Goal: Task Accomplishment & Management: Manage account settings

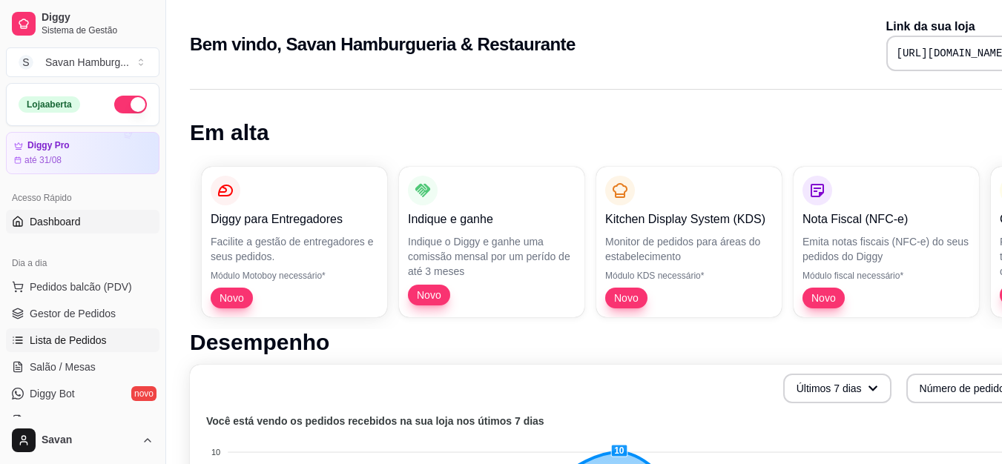
click at [84, 338] on span "Lista de Pedidos" at bounding box center [68, 340] width 77 height 15
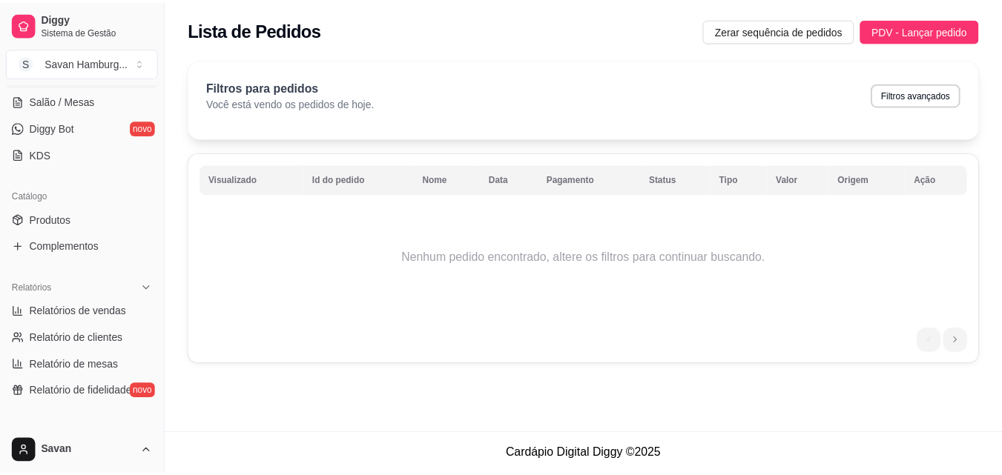
scroll to position [328, 0]
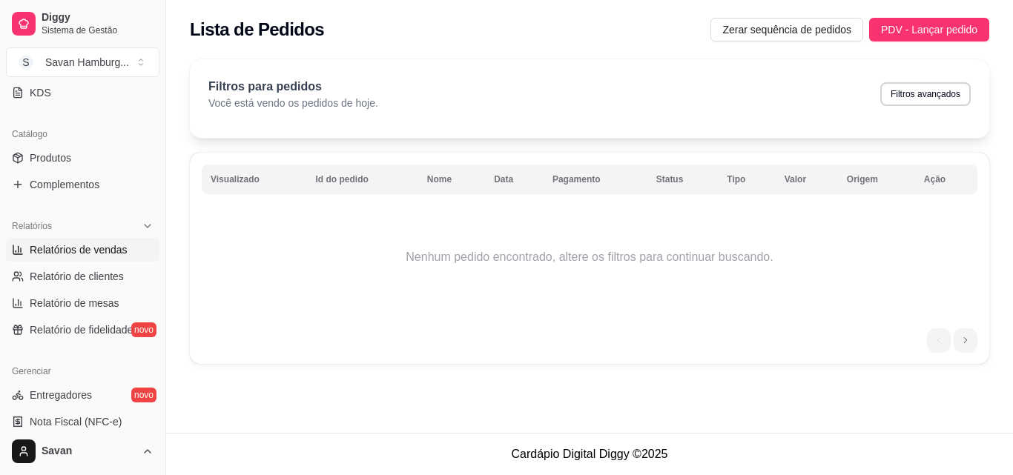
click at [98, 242] on link "Relatórios de vendas" at bounding box center [83, 250] width 154 height 24
select select "ALL"
select select "0"
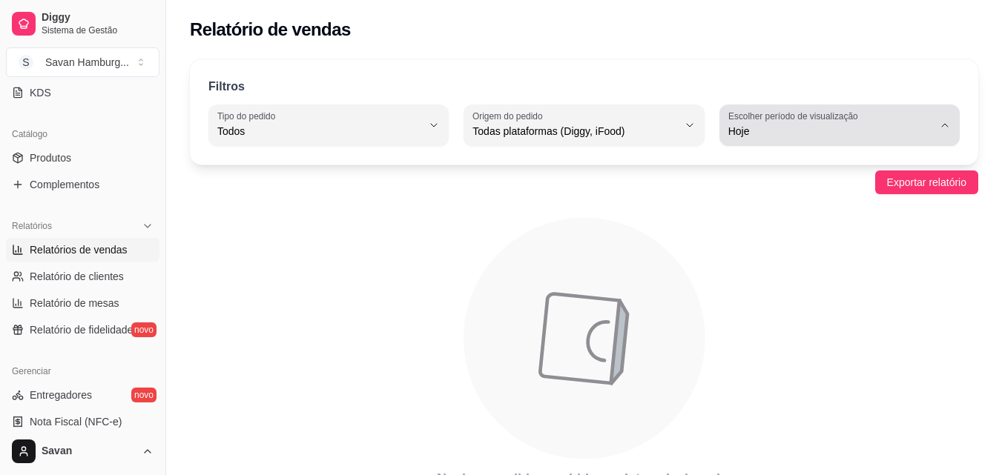
click at [815, 127] on span "Hoje" at bounding box center [830, 131] width 205 height 15
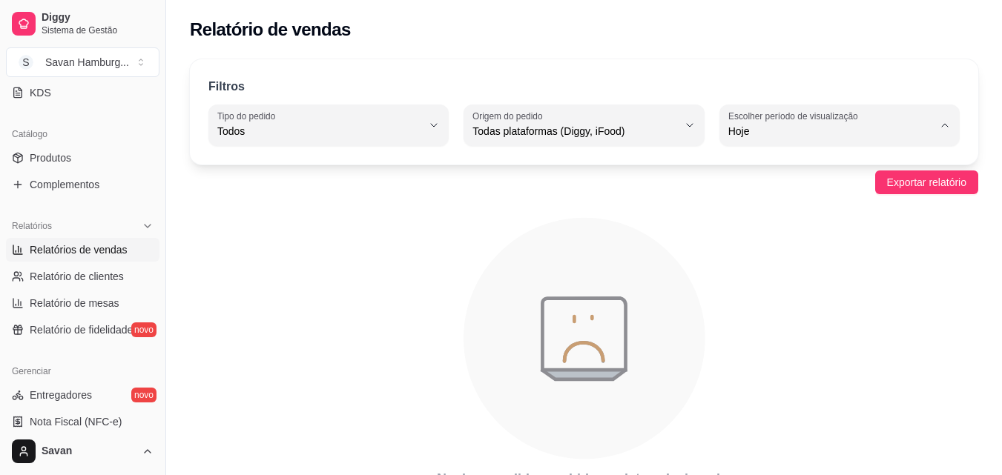
click at [765, 191] on span "Ontem" at bounding box center [832, 191] width 194 height 14
type input "1"
select select "1"
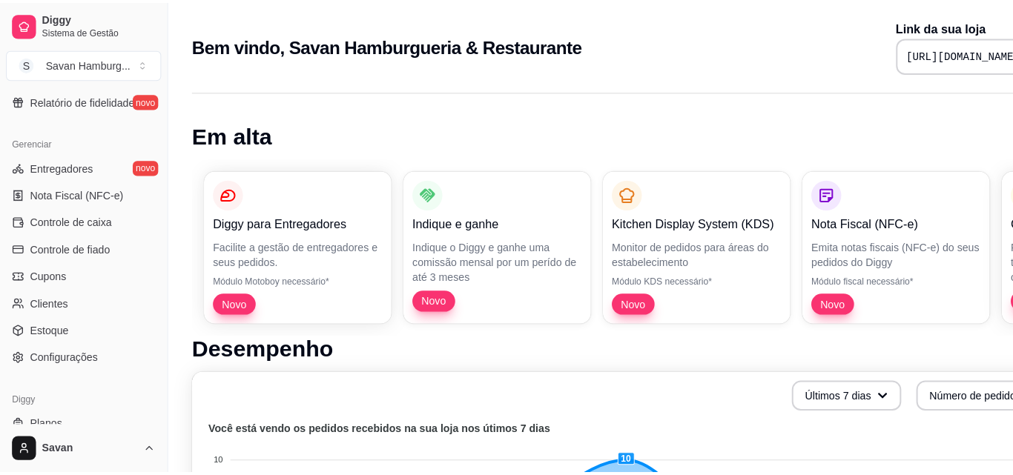
scroll to position [592, 0]
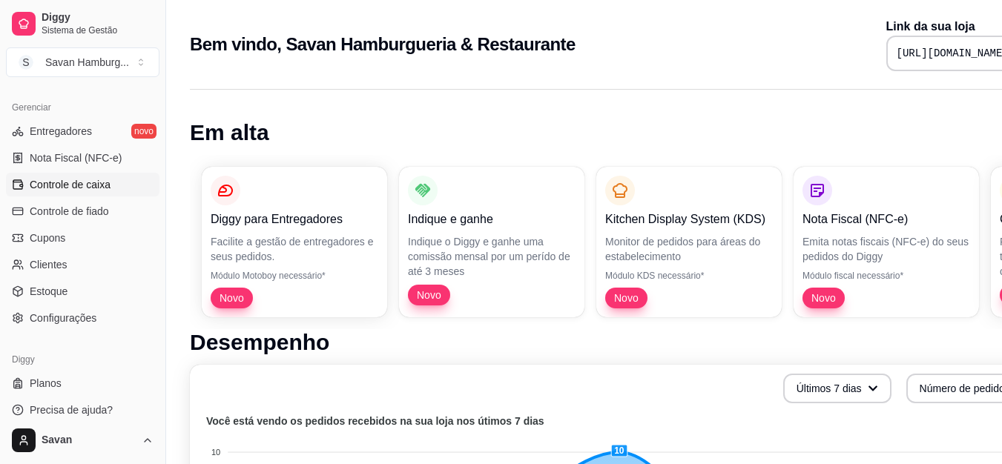
click at [96, 184] on span "Controle de caixa" at bounding box center [70, 184] width 81 height 15
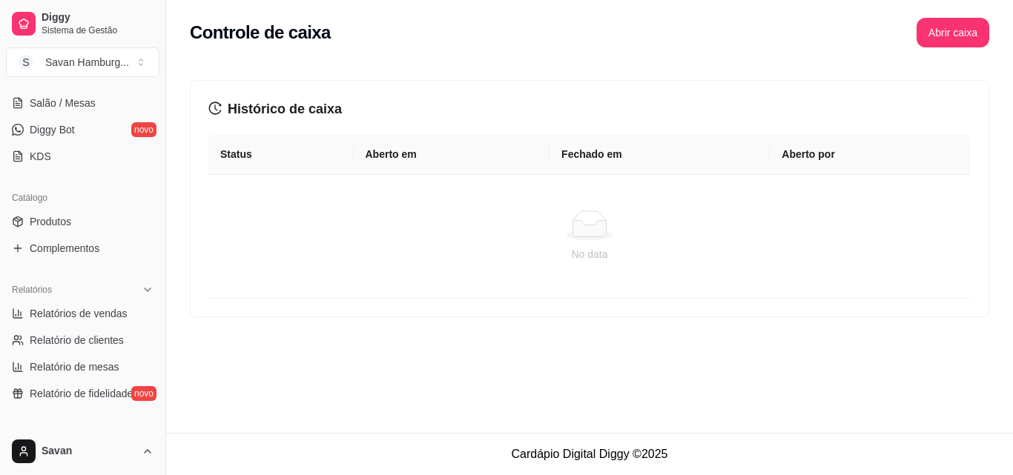
scroll to position [256, 0]
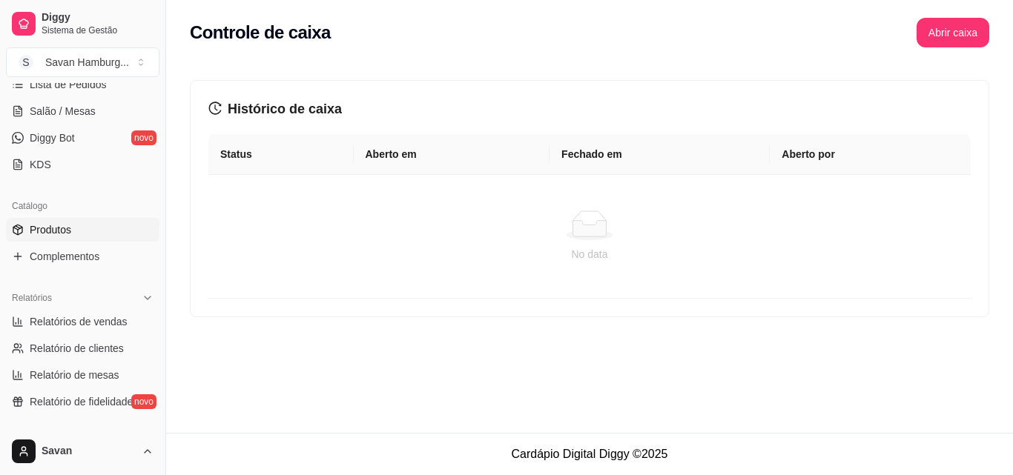
click at [60, 227] on span "Produtos" at bounding box center [51, 230] width 42 height 15
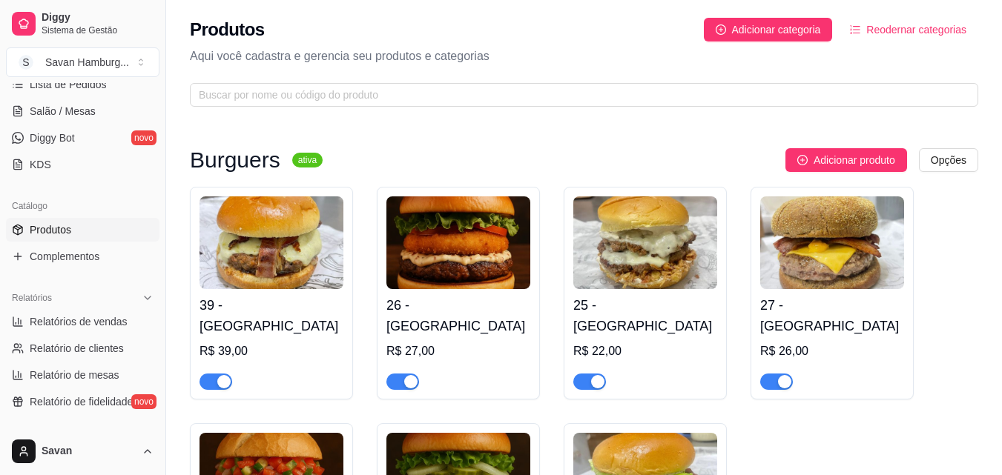
click at [455, 213] on img at bounding box center [458, 243] width 144 height 93
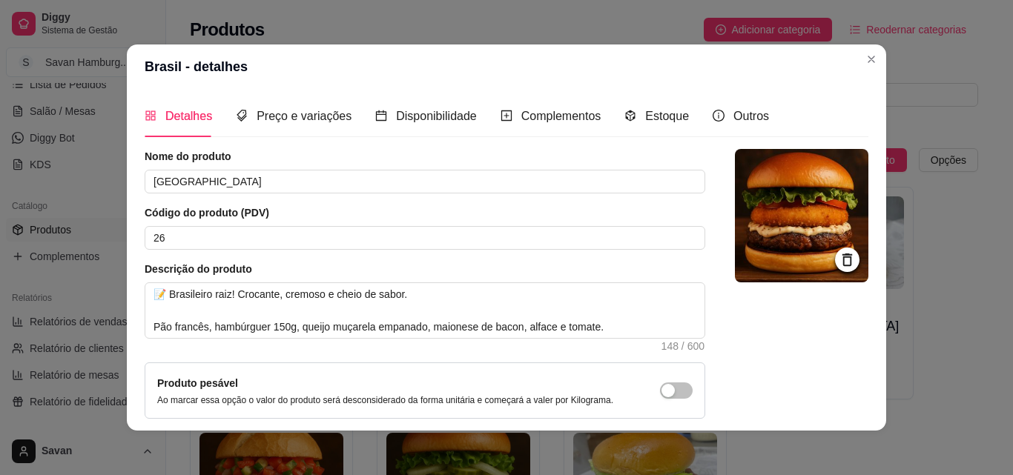
click at [839, 264] on icon at bounding box center [847, 259] width 17 height 17
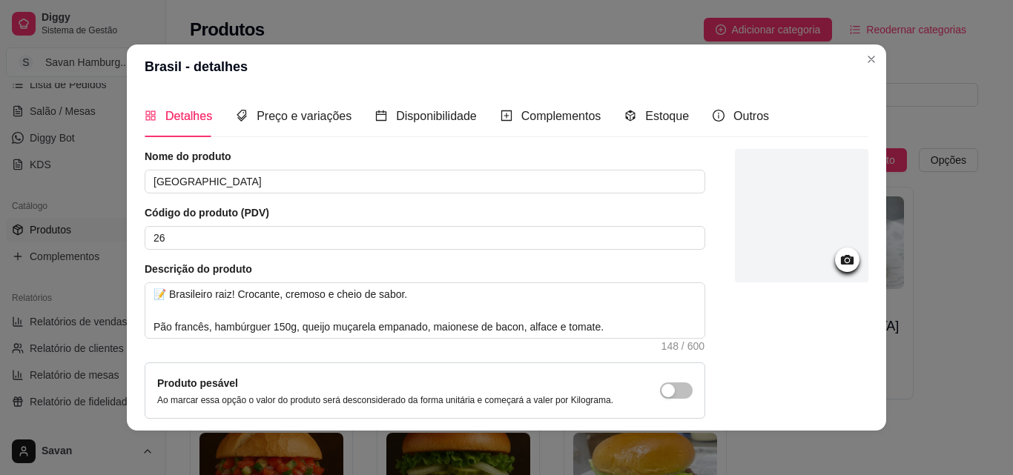
click at [841, 264] on icon at bounding box center [847, 260] width 13 height 10
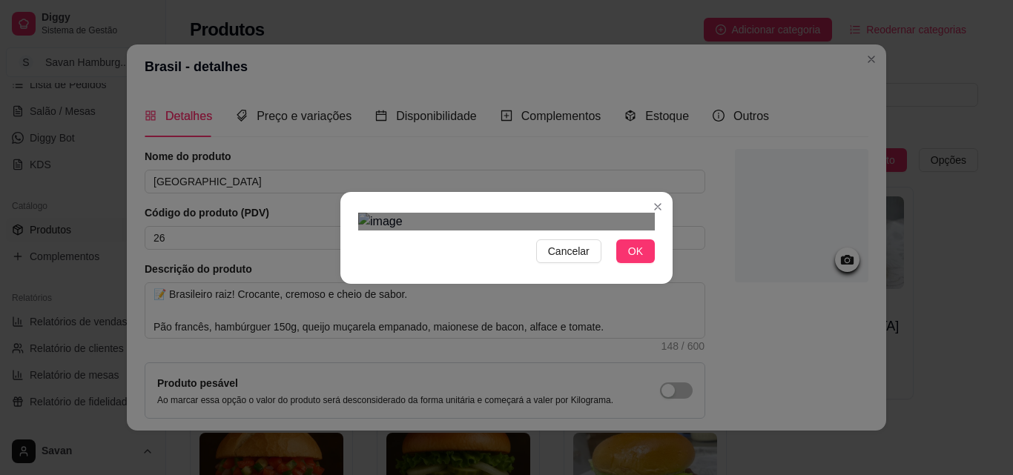
click at [541, 334] on div "Use the arrow keys to move the crop selection area" at bounding box center [507, 454] width 267 height 267
click at [638, 263] on button "OK" at bounding box center [635, 252] width 39 height 24
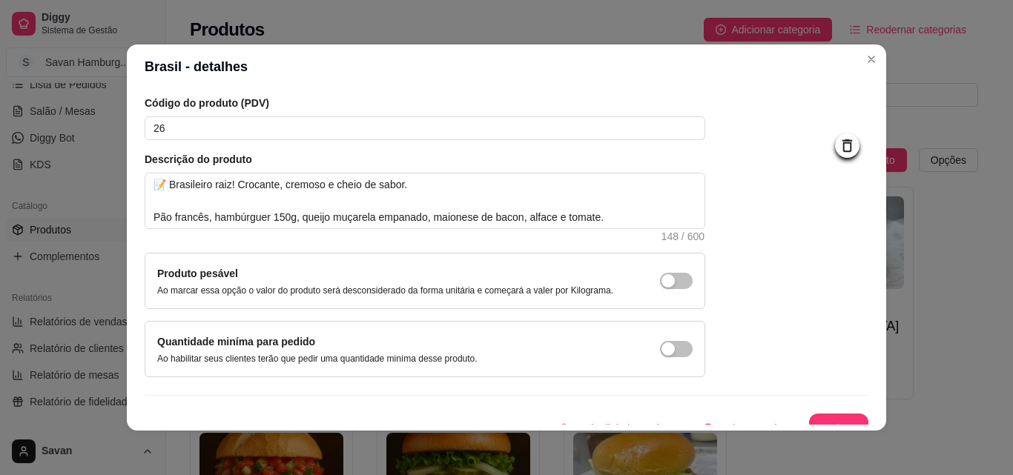
scroll to position [128, 0]
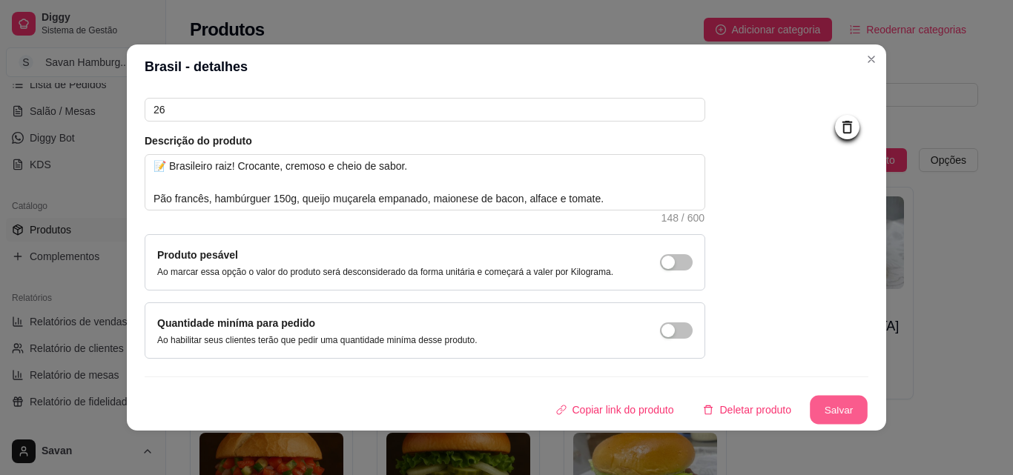
click at [820, 403] on button "Salvar" at bounding box center [839, 410] width 58 height 29
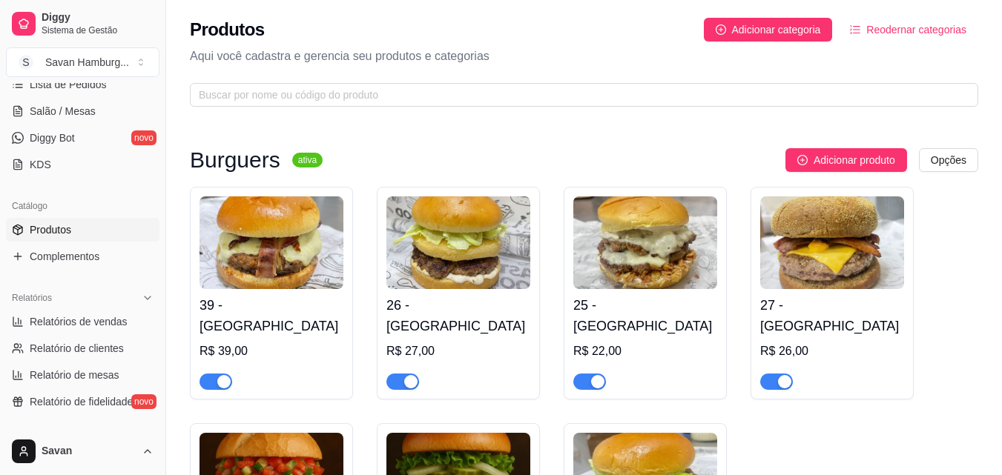
click at [486, 242] on img at bounding box center [458, 243] width 144 height 93
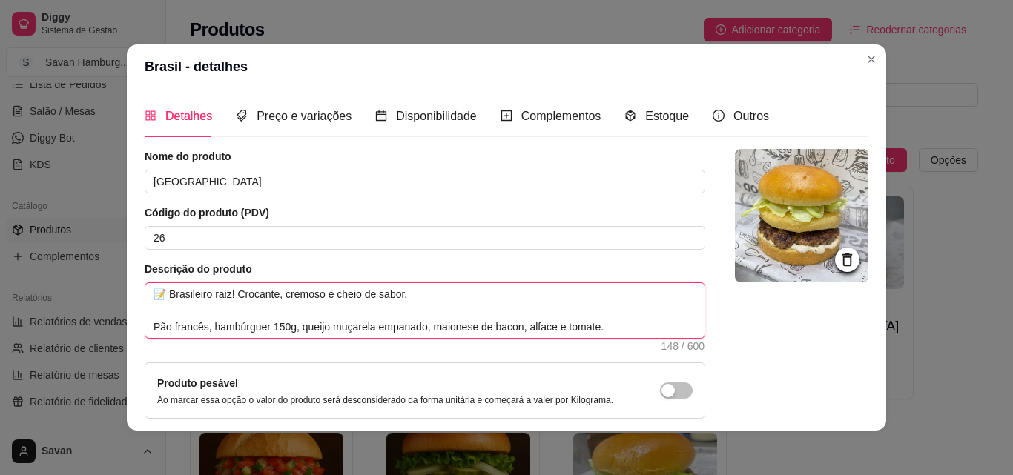
click at [198, 329] on textarea "📝 Brasileiro raiz! Crocante, cremoso e cheio de sabor. Pão francês, hambúrguer …" at bounding box center [424, 310] width 559 height 55
type textarea "📝 Brasileiro raiz! Crocante, cremoso e cheio de sabor. Pão francê, hambúrguer 1…"
type textarea "📝 Brasileiro raiz! Crocante, cremoso e cheio de sabor. Pão franc, hambúrguer 15…"
type textarea "📝 Brasileiro raiz! Crocante, cremoso e cheio de sabor. Pão fran, hambúrguer 150…"
type textarea "📝 Brasileiro raiz! Crocante, cremoso e cheio de sabor. Pão fra, hambúrguer 150g…"
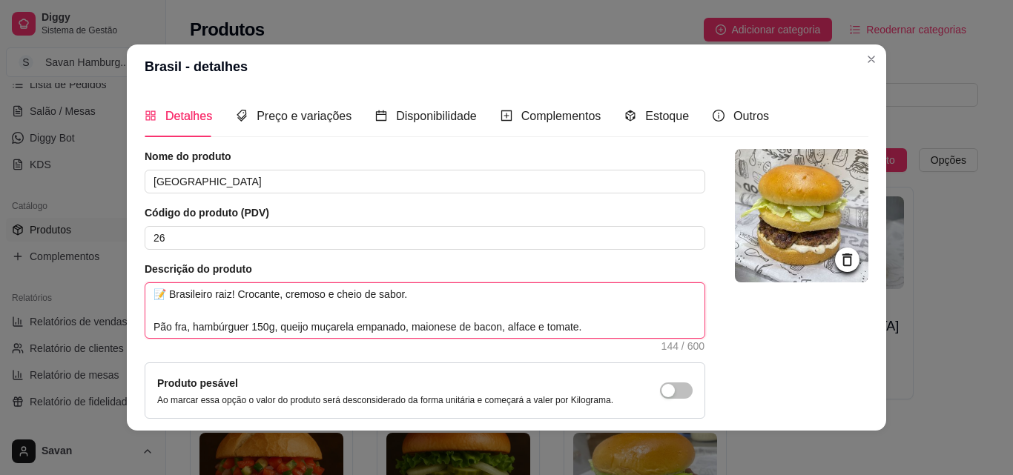
type textarea "📝 Brasileiro raiz! Crocante, cremoso e cheio de sabor. Pão fr, hambúrguer 150g,…"
type textarea "📝 Brasileiro raiz! Crocante, cremoso e cheio de sabor. Pão f, hambúrguer 150g, …"
type textarea "📝 Brasileiro raiz! Crocante, cremoso e cheio de sabor. Pão , hambúrguer 150g, q…"
type textarea "📝 Brasileiro raiz! Crocante, cremoso e cheio de sabor. Pão b, hambúrguer 150g, …"
type textarea "📝 Brasileiro raiz! Crocante, cremoso e cheio de sabor. Pão br, hambúrguer 150g,…"
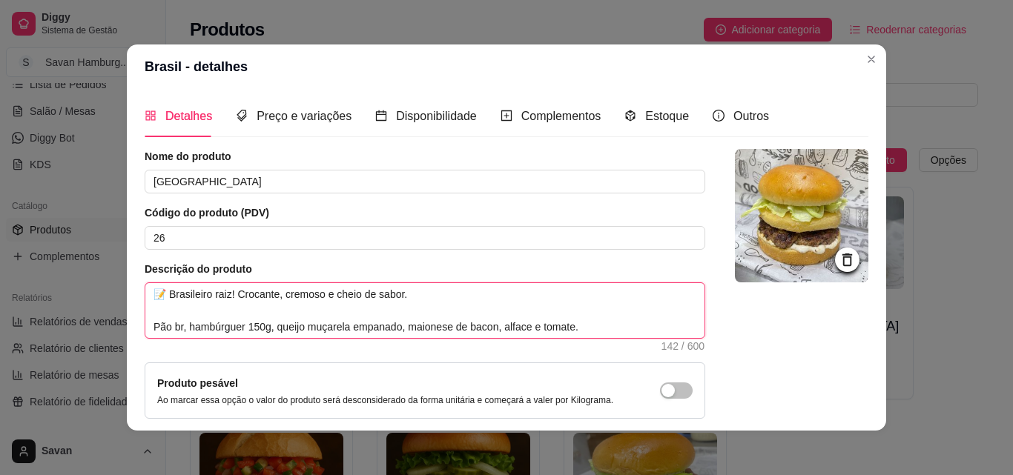
type textarea "📝 Brasileiro raiz! Crocante, cremoso e cheio de sabor. Pão bri, hambúrguer 150g…"
type textarea "📝 Brasileiro raiz! Crocante, cremoso e cheio de sabor. Pão brio, hambúrguer 150…"
type textarea "📝 Brasileiro raiz! Crocante, cremoso e cheio de sabor. Pão brioc, hambúrguer 15…"
type textarea "📝 Brasileiro raiz! Crocante, cremoso e cheio de sabor. Pão brioch, hambúrguer 1…"
click at [346, 328] on textarea "📝 Brasileiro raiz! Crocante, cremoso e cheio de sabor. Pão brioche, hambúrguer …" at bounding box center [424, 310] width 559 height 55
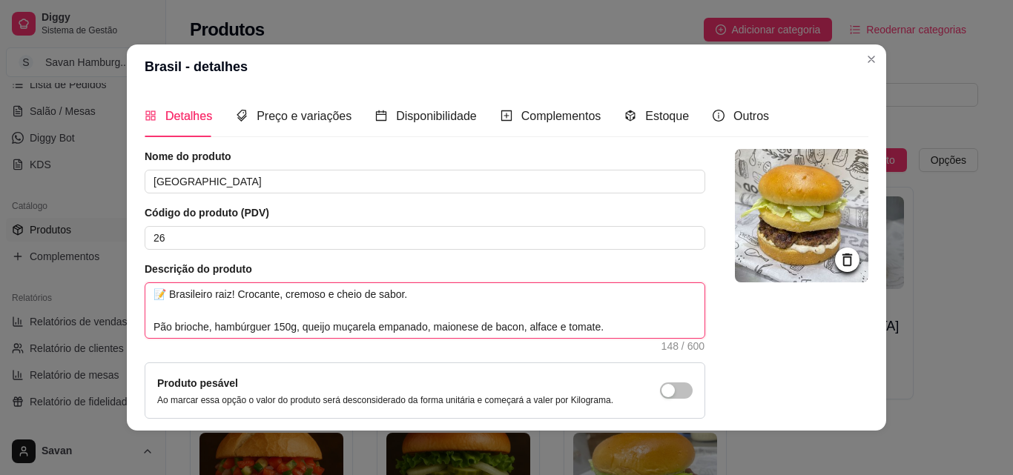
click at [346, 328] on textarea "📝 Brasileiro raiz! Crocante, cremoso e cheio de sabor. Pão brioche, hambúrguer …" at bounding box center [424, 310] width 559 height 55
type textarea "📝 Brasileiro raiz! Crocante, cremoso e cheio de sabor. Pão brioche, hambúrguer …"
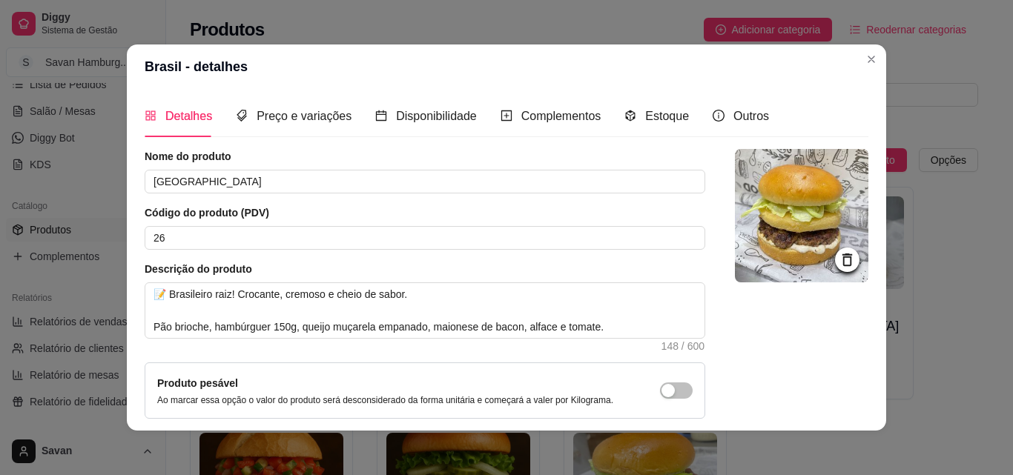
drag, startPoint x: 346, startPoint y: 328, endPoint x: 315, endPoint y: 264, distance: 70.7
click at [315, 264] on article "Descrição do produto" at bounding box center [425, 269] width 561 height 15
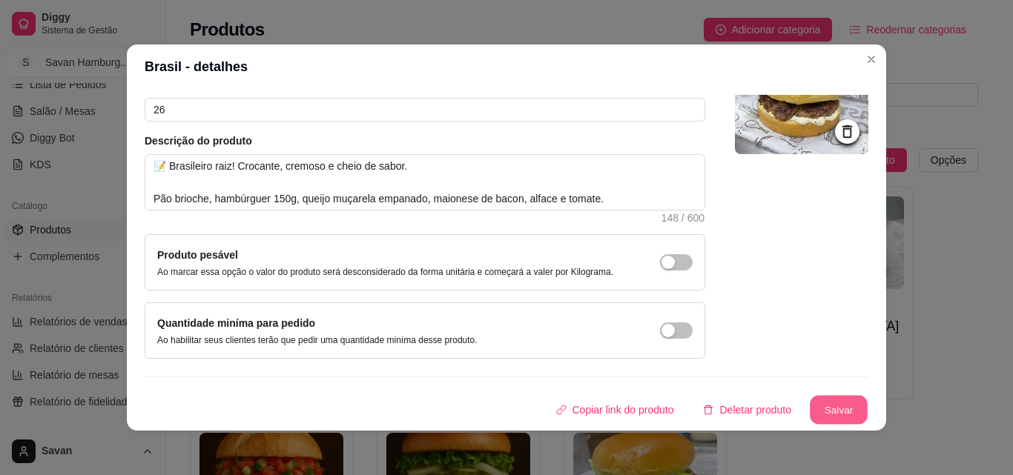
click at [822, 409] on button "Salvar" at bounding box center [839, 410] width 58 height 29
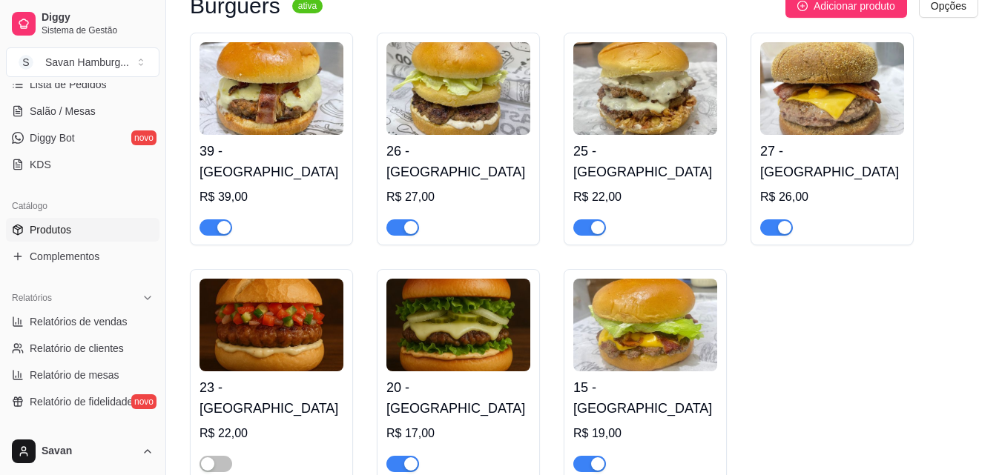
scroll to position [0, 0]
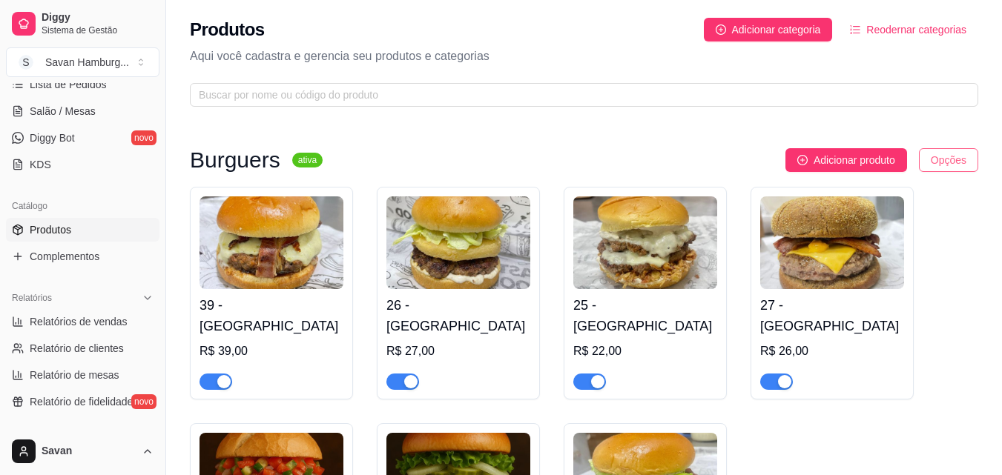
click at [943, 159] on html "Diggy Sistema de Gestão S Savan Hamburg ... Loja aberta Diggy Pro até 31/08 Ace…" at bounding box center [501, 237] width 1002 height 475
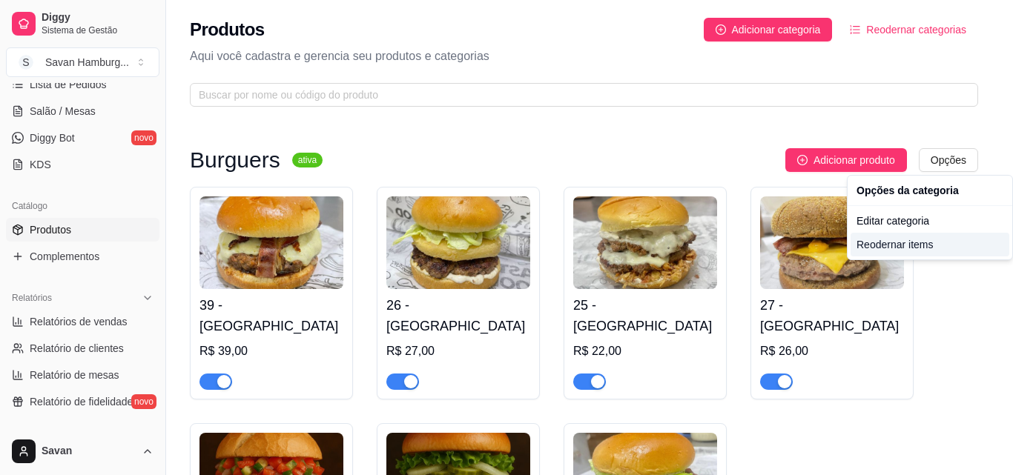
click at [902, 244] on div "Reodernar items" at bounding box center [930, 245] width 159 height 24
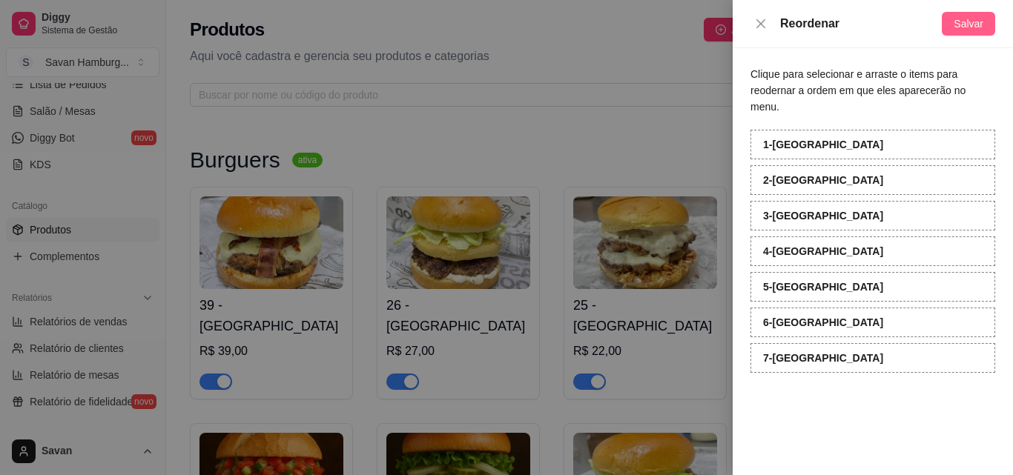
click at [967, 24] on span "Salvar" at bounding box center [969, 24] width 30 height 16
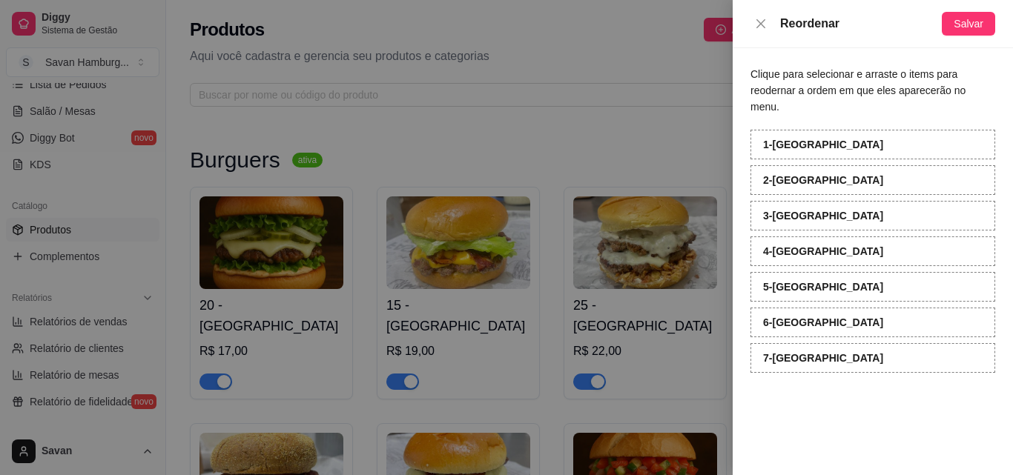
click at [722, 140] on div at bounding box center [506, 237] width 1013 height 475
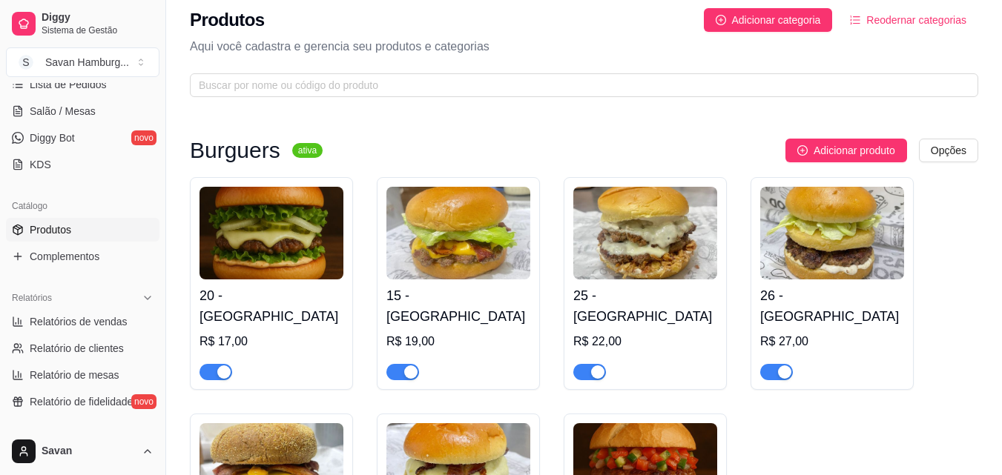
scroll to position [2, 0]
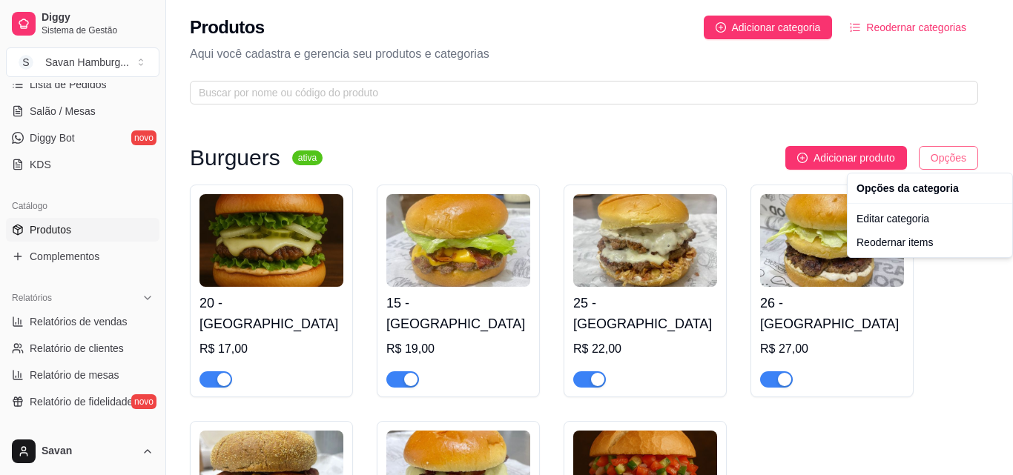
click at [952, 150] on html "Diggy Sistema de Gestão S Savan Hamburg ... Loja aberta Diggy Pro até 31/08 Ace…" at bounding box center [506, 235] width 1013 height 475
click at [909, 239] on div "Reodernar items" at bounding box center [930, 243] width 159 height 24
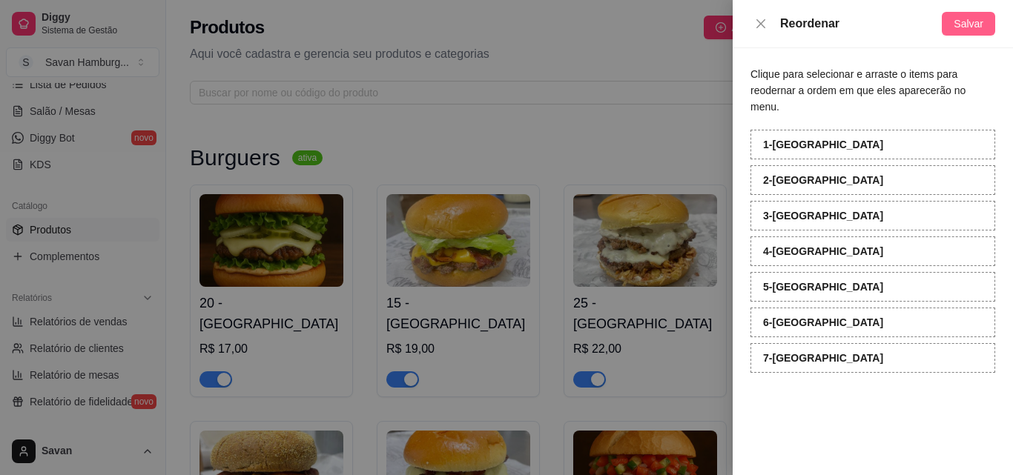
click at [968, 22] on span "Salvar" at bounding box center [969, 24] width 30 height 16
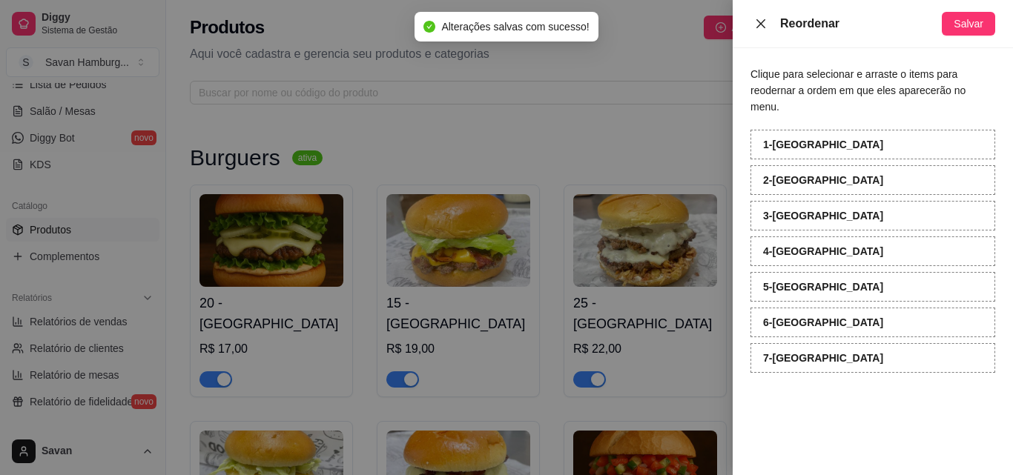
click at [759, 24] on icon "close" at bounding box center [761, 24] width 12 height 12
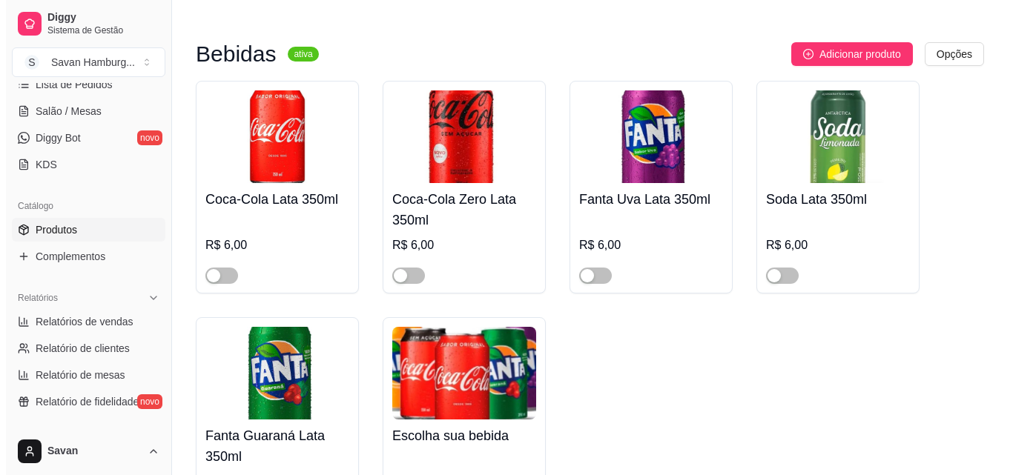
scroll to position [642, 0]
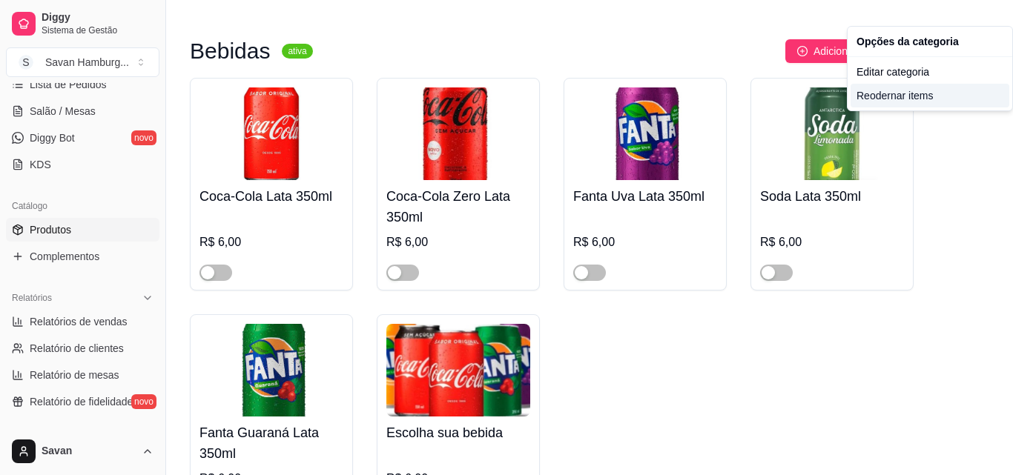
click at [893, 102] on div "Reodernar items" at bounding box center [930, 96] width 159 height 24
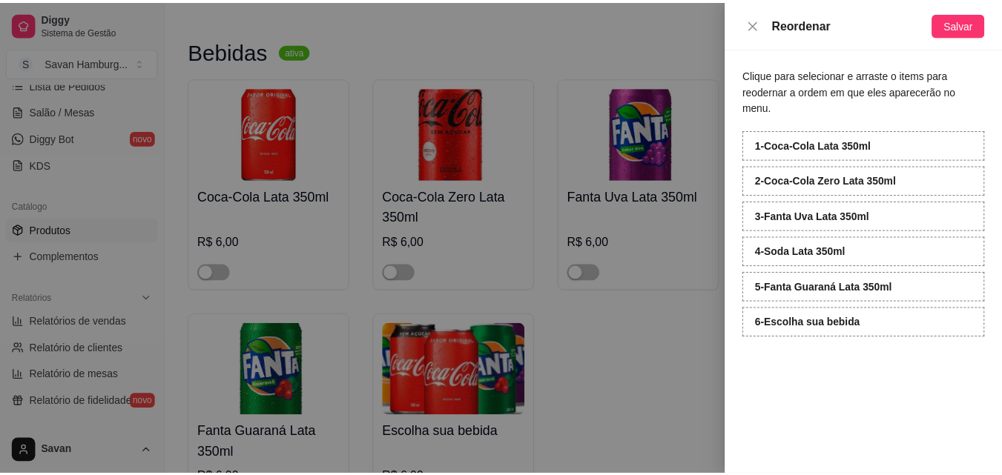
scroll to position [641, 0]
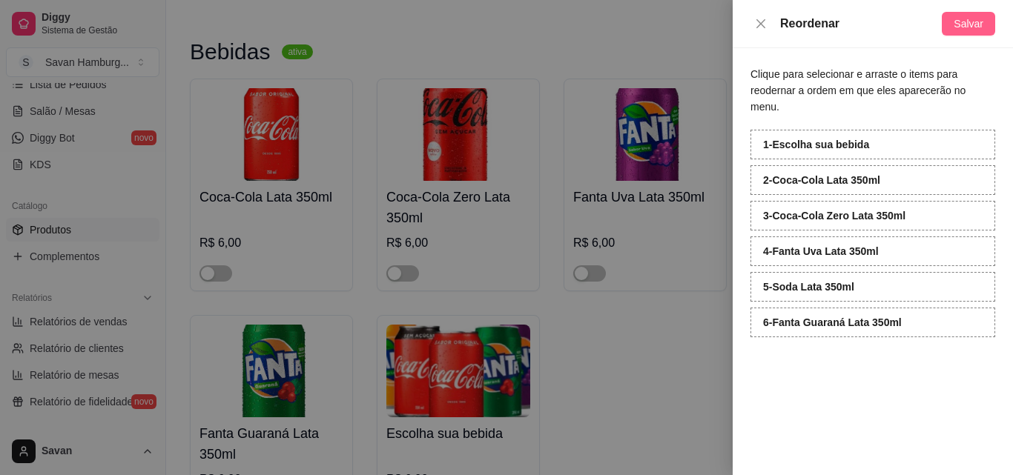
click at [952, 33] on button "Salvar" at bounding box center [968, 24] width 53 height 24
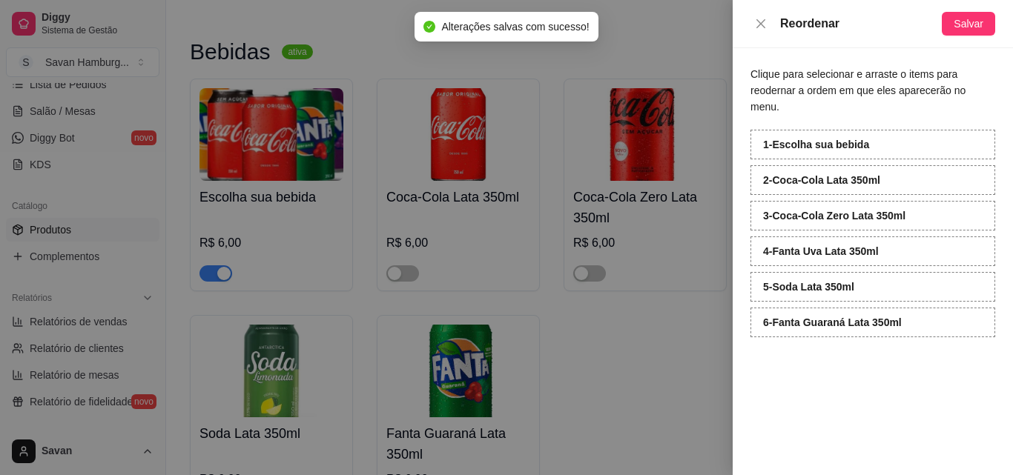
click at [668, 319] on div at bounding box center [506, 237] width 1013 height 475
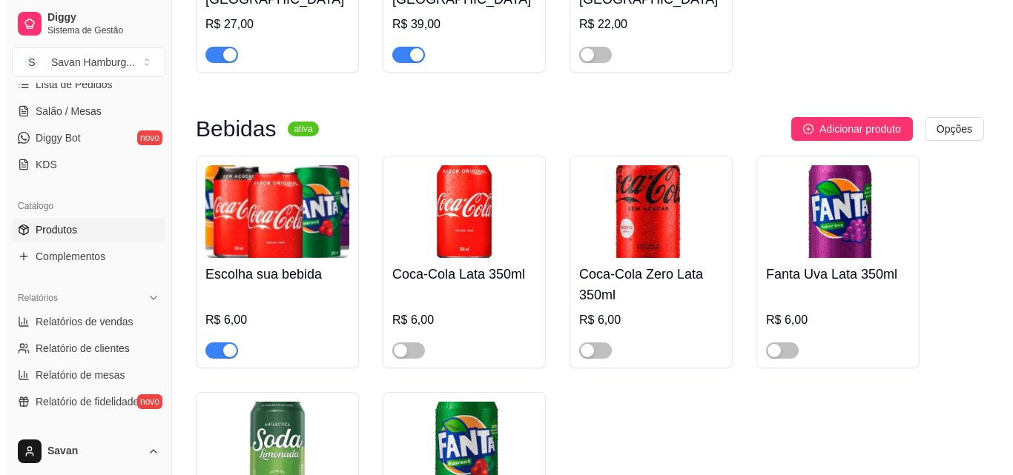
scroll to position [561, 0]
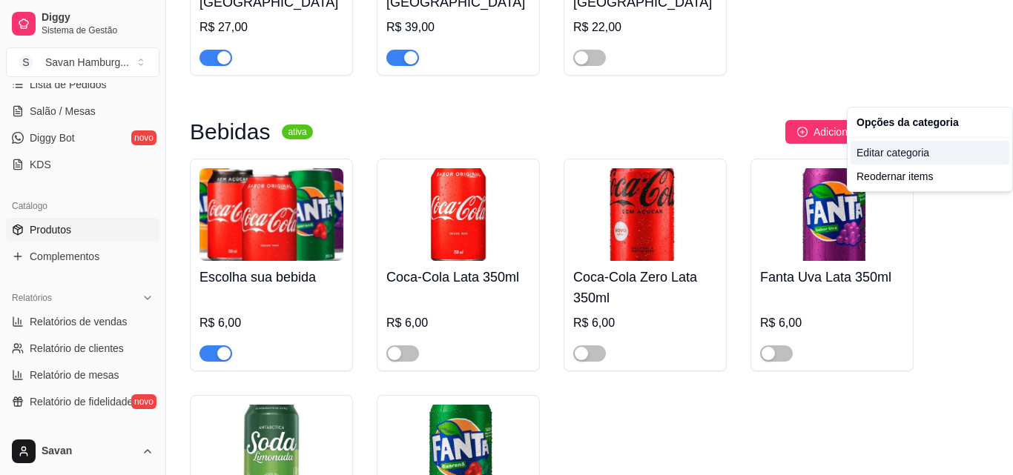
click at [894, 151] on div "Editar categoria" at bounding box center [930, 153] width 159 height 24
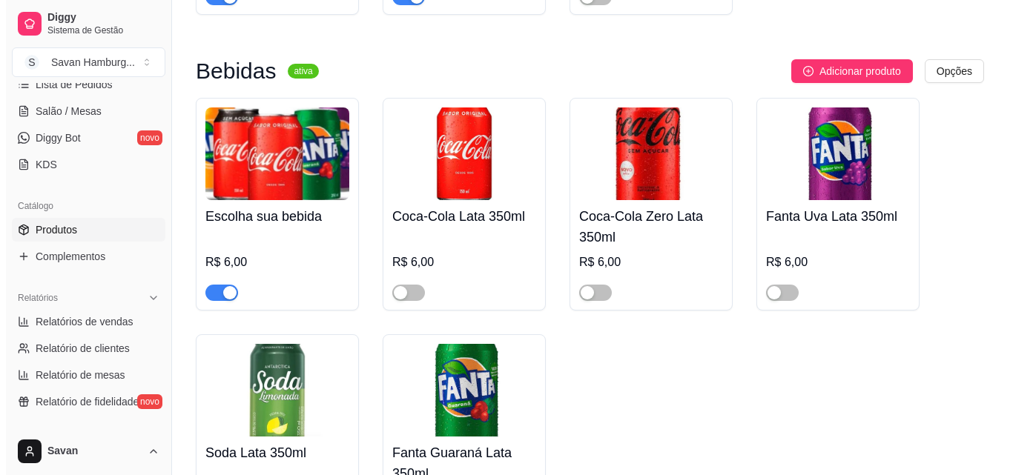
scroll to position [624, 0]
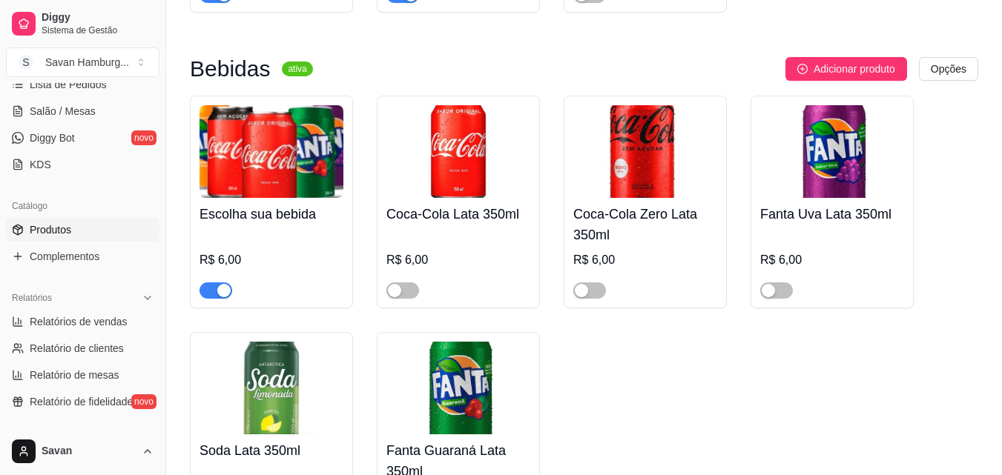
click at [461, 119] on img at bounding box center [458, 151] width 144 height 93
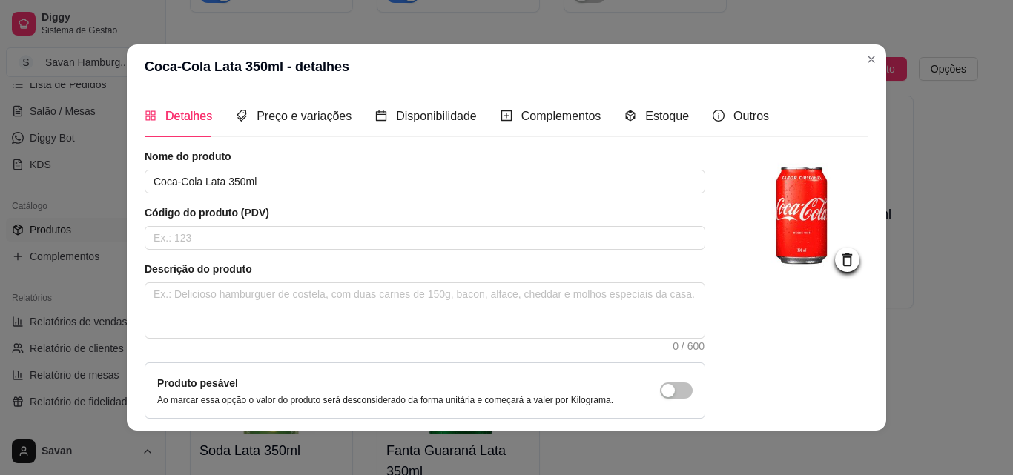
scroll to position [128, 0]
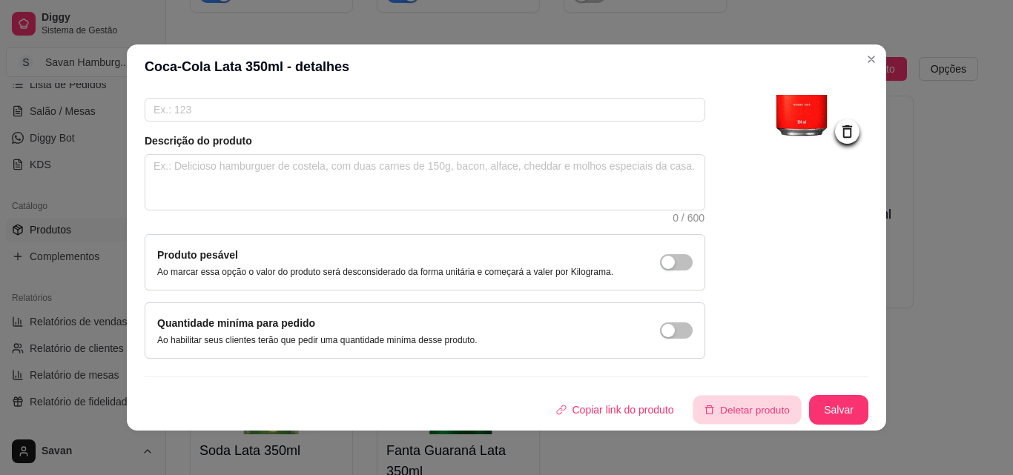
click at [736, 413] on button "Deletar produto" at bounding box center [747, 410] width 108 height 29
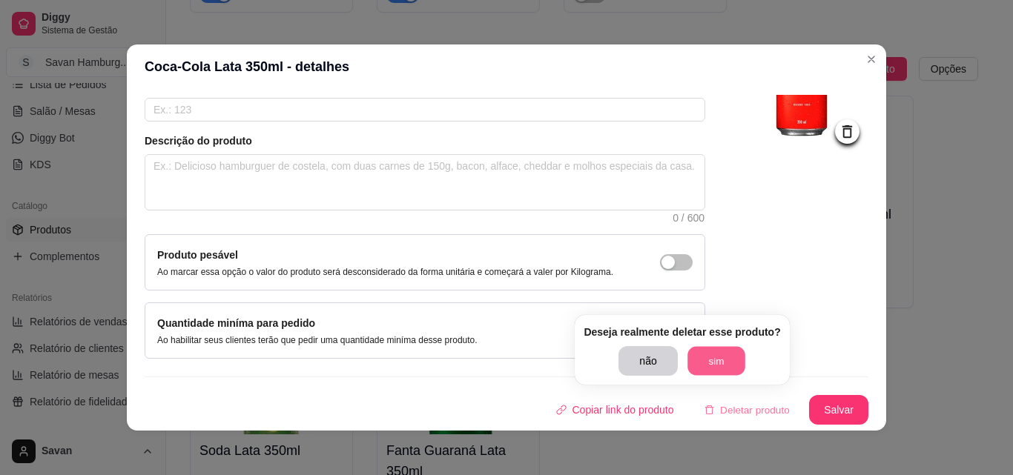
click at [716, 358] on button "sim" at bounding box center [717, 361] width 58 height 29
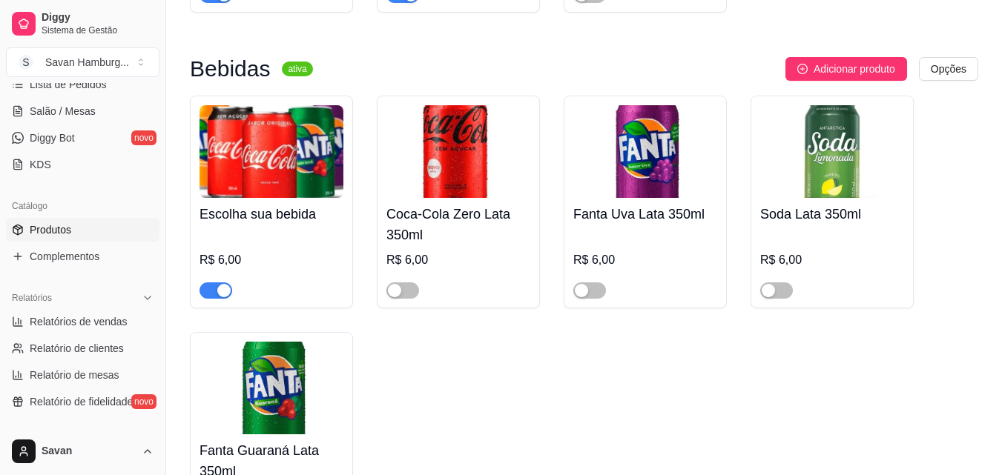
click at [515, 137] on img at bounding box center [458, 151] width 144 height 93
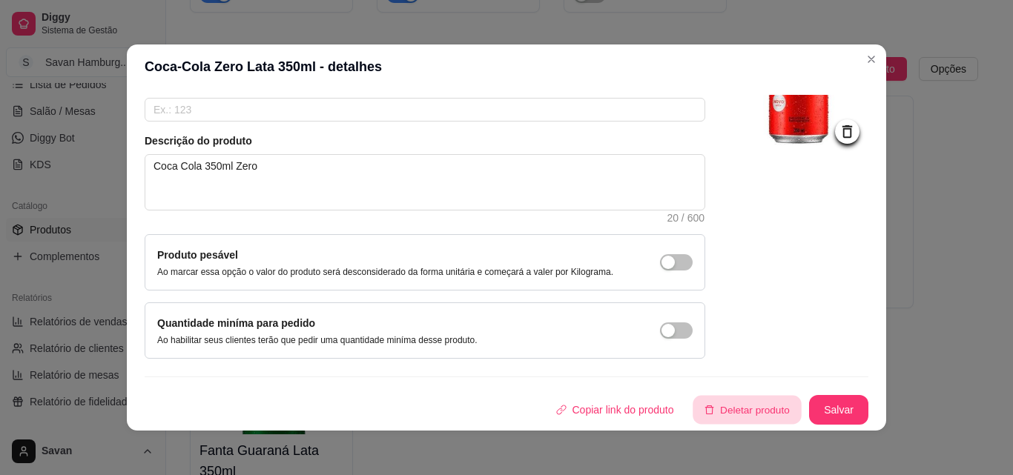
click at [725, 409] on button "Deletar produto" at bounding box center [747, 410] width 108 height 29
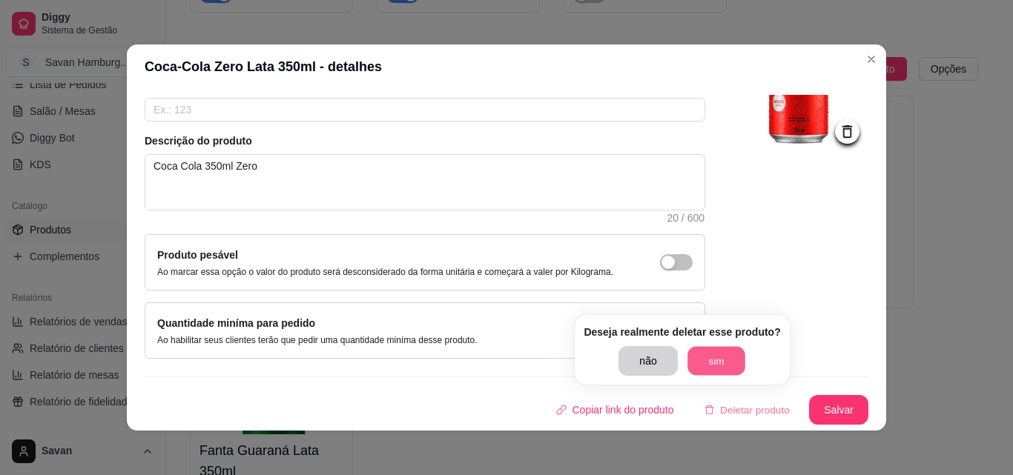
click at [718, 359] on button "sim" at bounding box center [717, 361] width 58 height 29
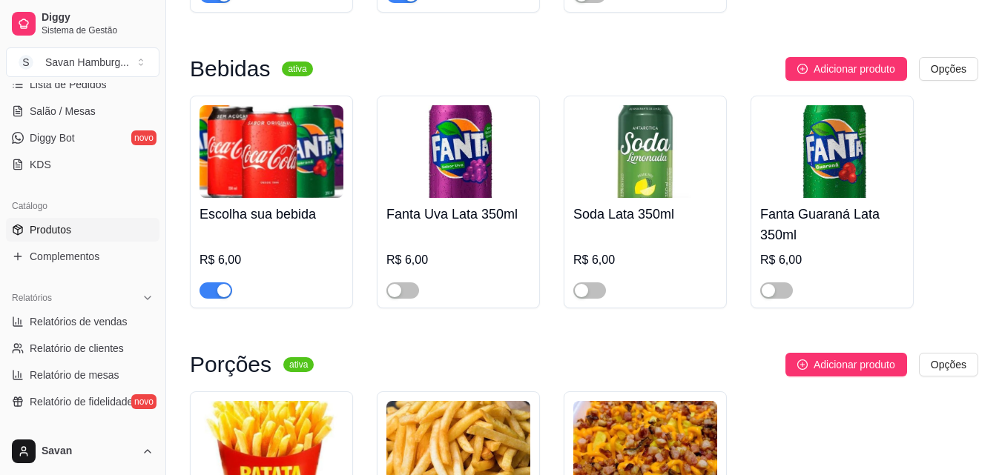
click at [470, 122] on img at bounding box center [458, 151] width 144 height 93
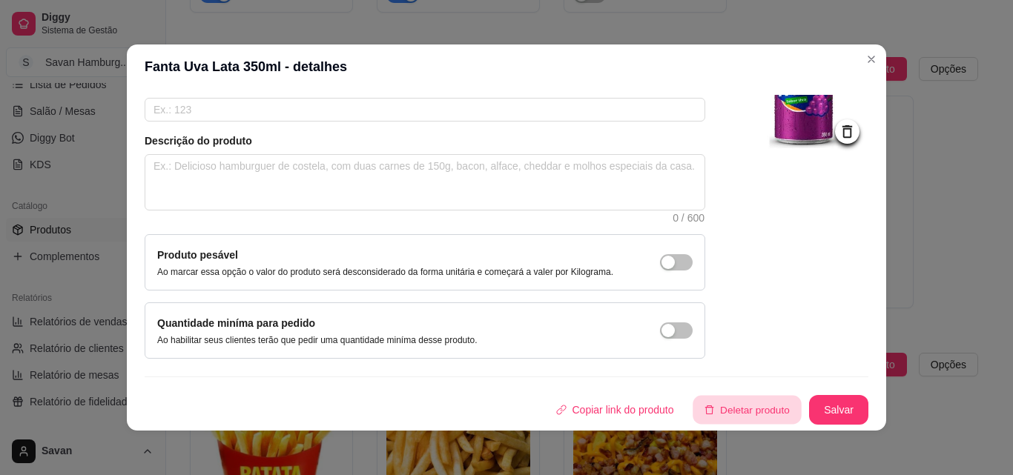
click at [731, 406] on button "Deletar produto" at bounding box center [747, 410] width 108 height 29
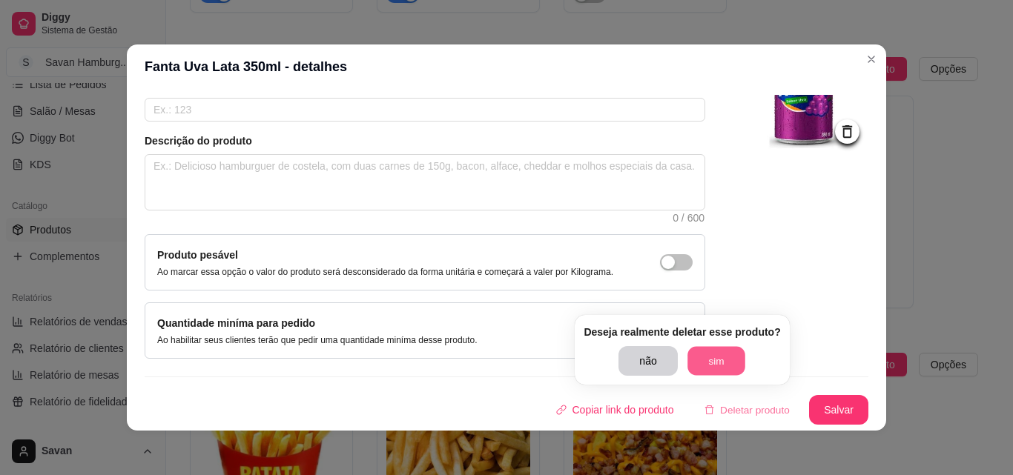
click at [709, 364] on button "sim" at bounding box center [717, 361] width 58 height 29
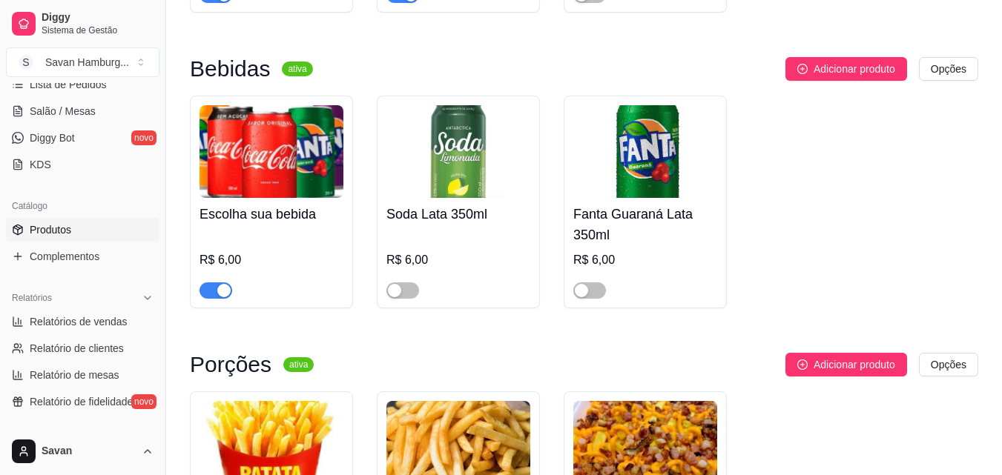
click at [484, 198] on div "Soda Lata 350ml R$ 6,00" at bounding box center [458, 248] width 144 height 101
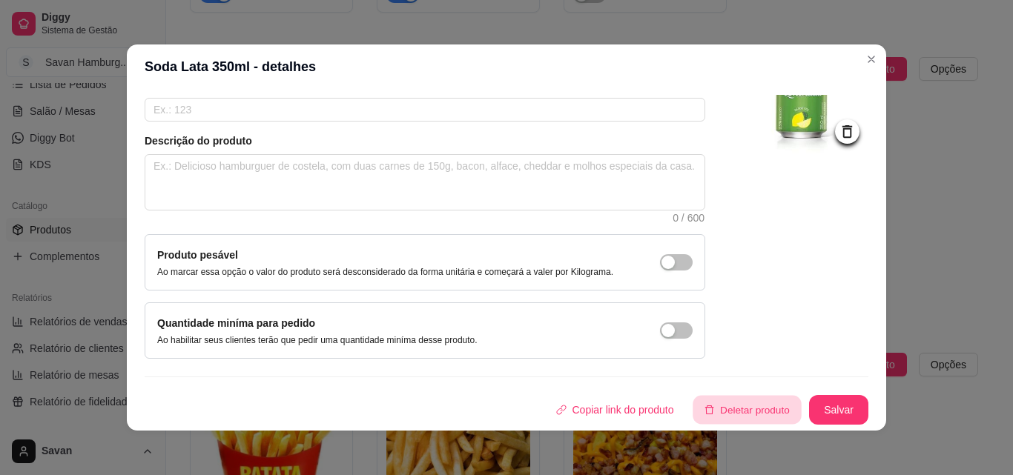
click at [705, 414] on icon "delete" at bounding box center [710, 410] width 10 height 10
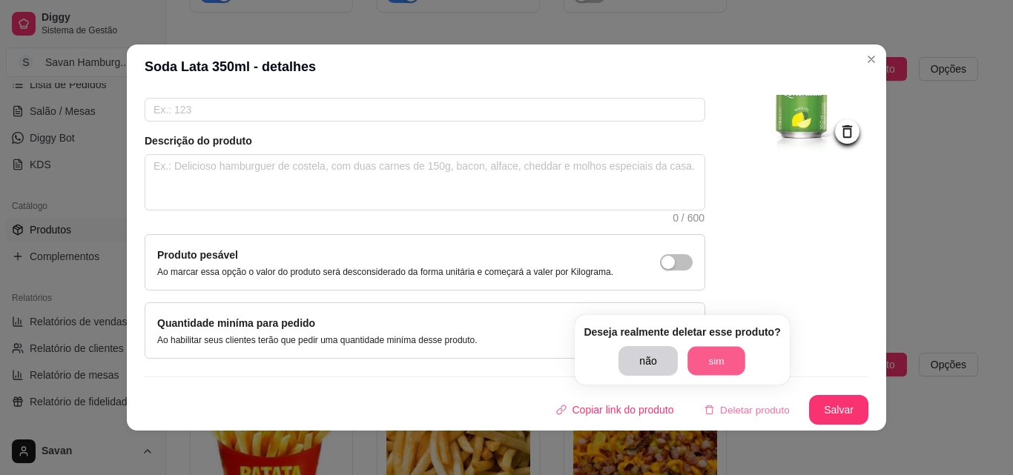
click at [710, 372] on button "sim" at bounding box center [717, 361] width 58 height 29
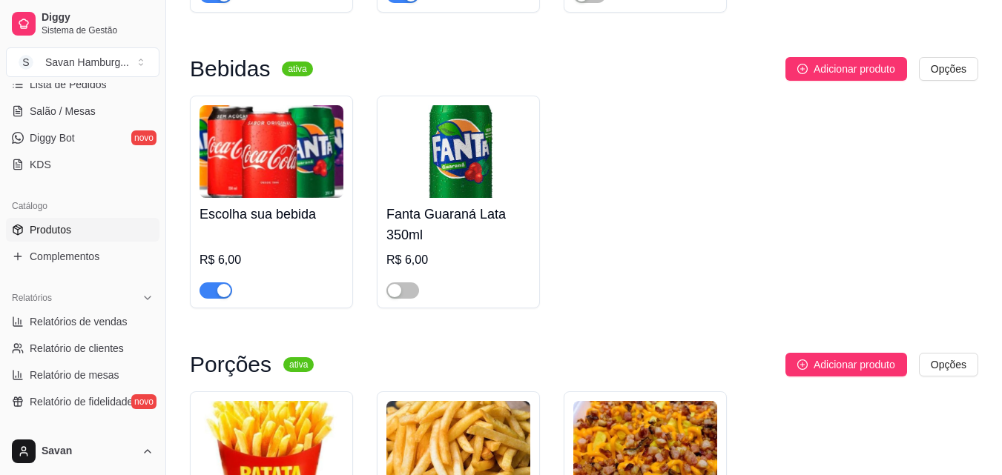
click at [444, 198] on div "Fanta Guaraná Lata 350ml R$ 6,00" at bounding box center [458, 248] width 144 height 101
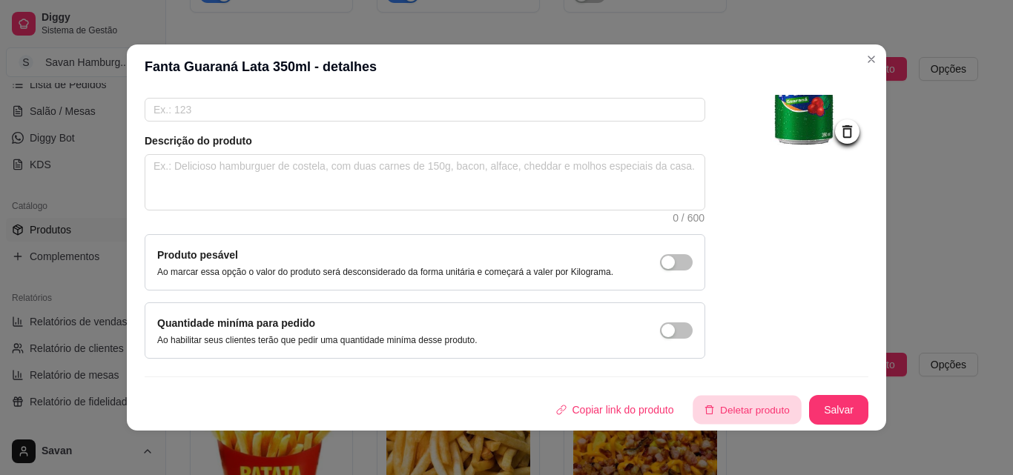
click at [734, 402] on button "Deletar produto" at bounding box center [747, 410] width 108 height 29
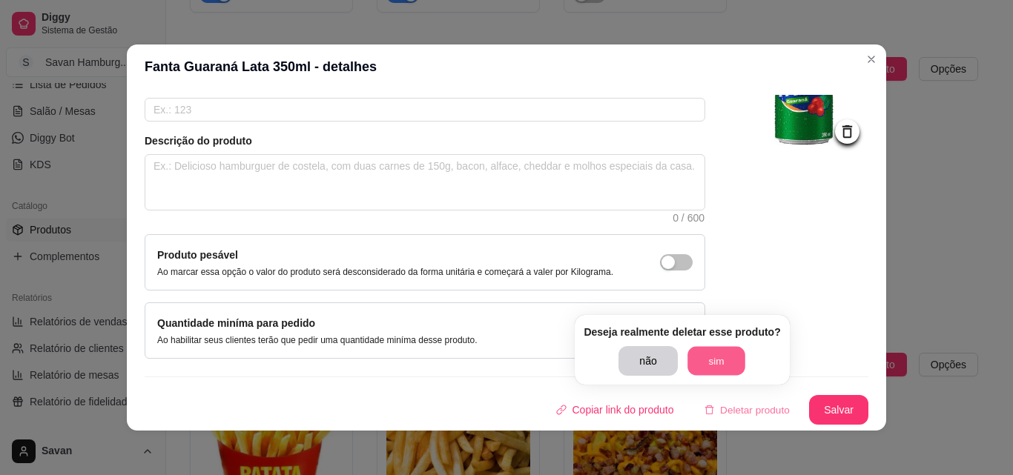
click at [711, 356] on button "sim" at bounding box center [717, 361] width 58 height 29
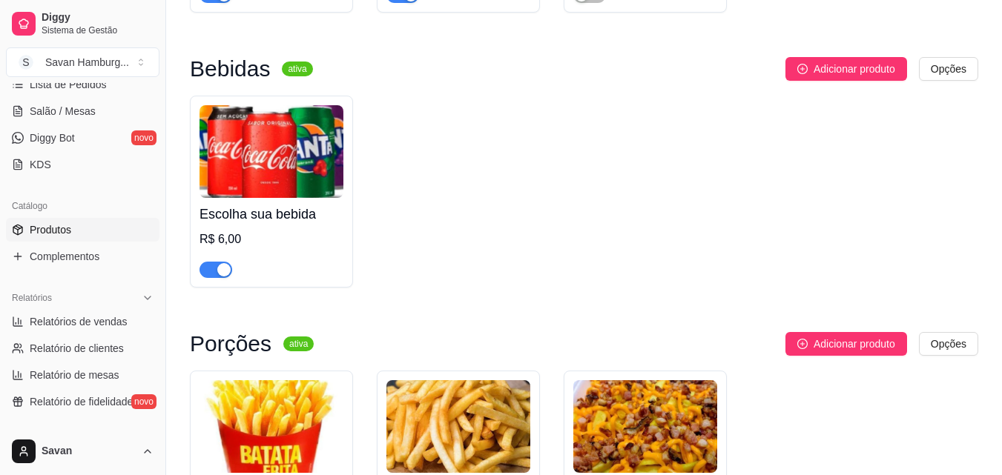
click at [245, 105] on img at bounding box center [272, 151] width 144 height 93
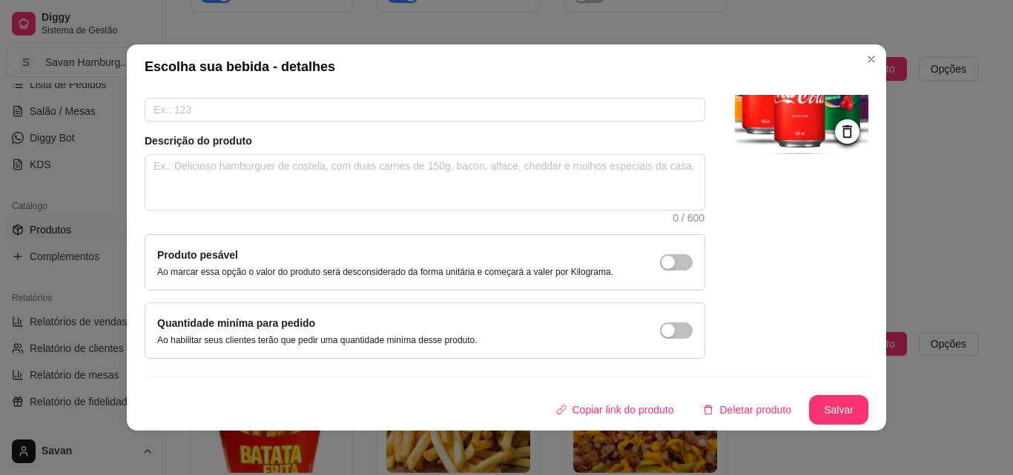
scroll to position [0, 0]
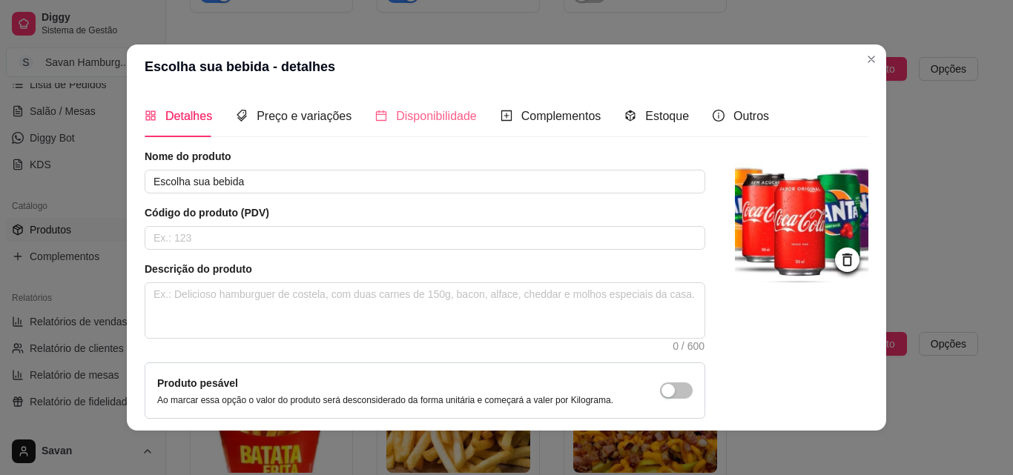
click at [422, 131] on div "Disponibilidade" at bounding box center [426, 116] width 102 height 42
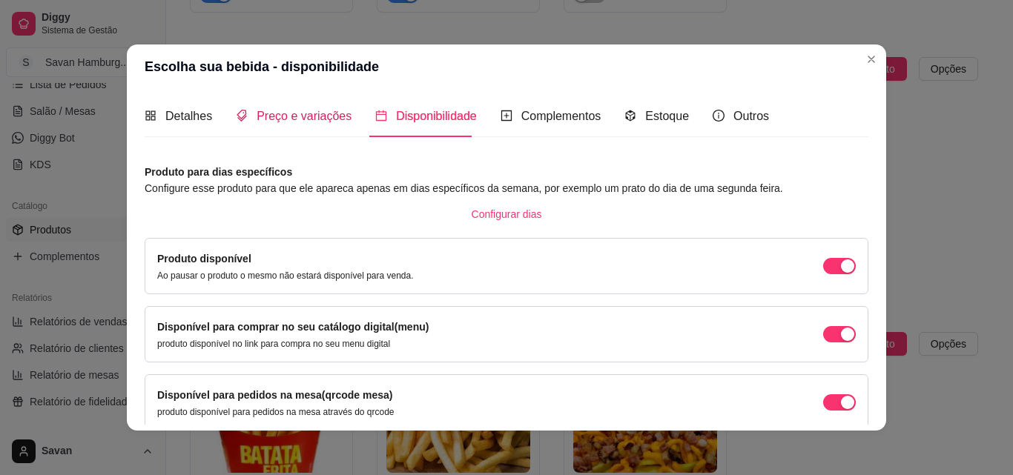
click at [312, 118] on span "Preço e variações" at bounding box center [304, 116] width 95 height 13
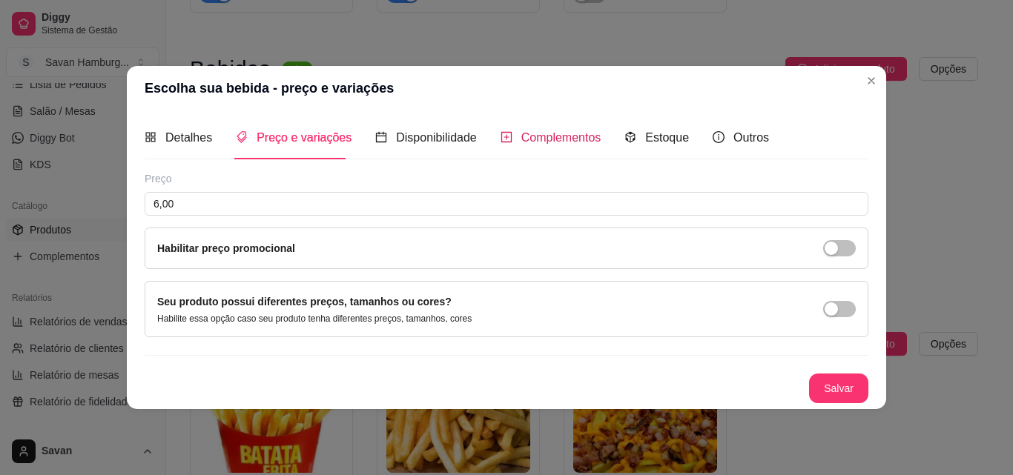
click at [550, 133] on span "Complementos" at bounding box center [561, 137] width 80 height 13
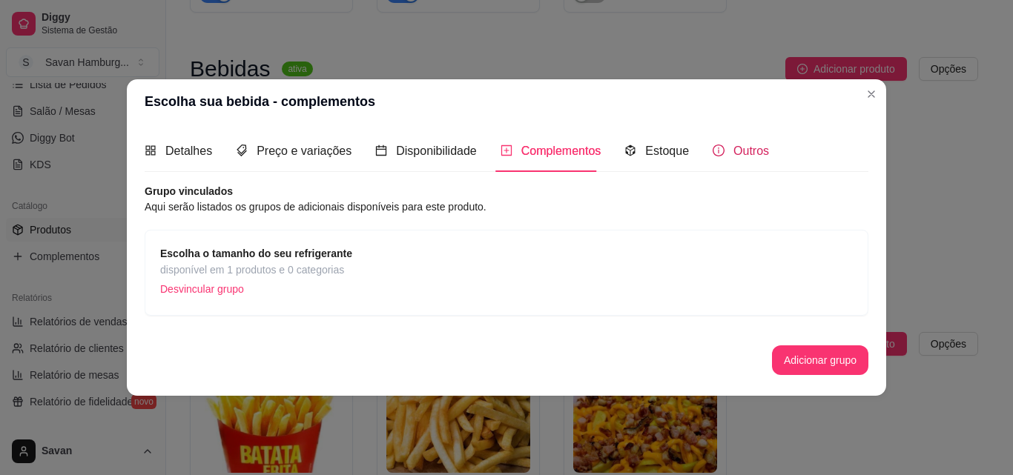
click at [745, 154] on span "Outros" at bounding box center [752, 151] width 36 height 13
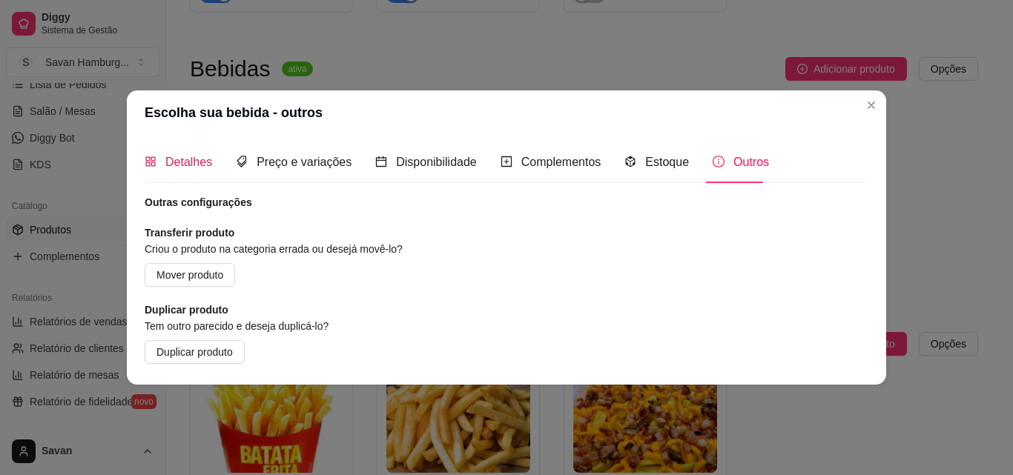
click at [190, 166] on span "Detalhes" at bounding box center [188, 162] width 47 height 13
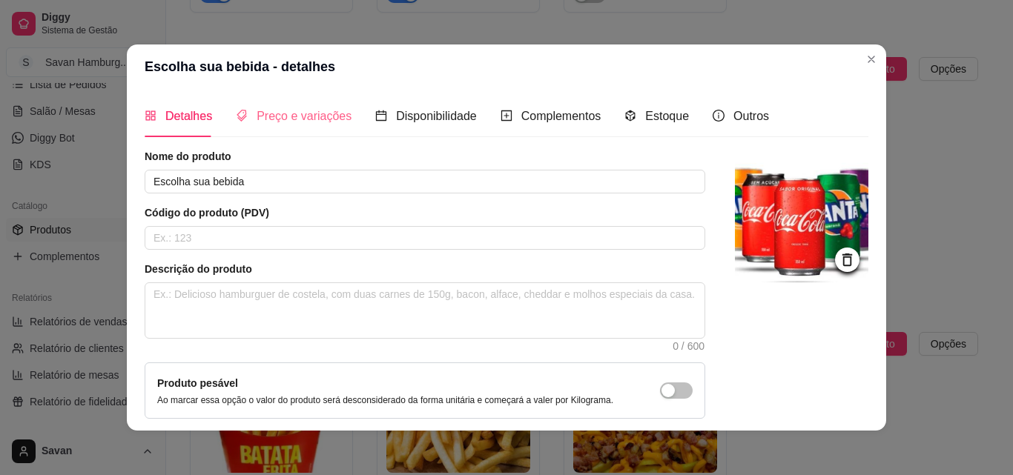
click at [290, 131] on div "Preço e variações" at bounding box center [294, 116] width 116 height 42
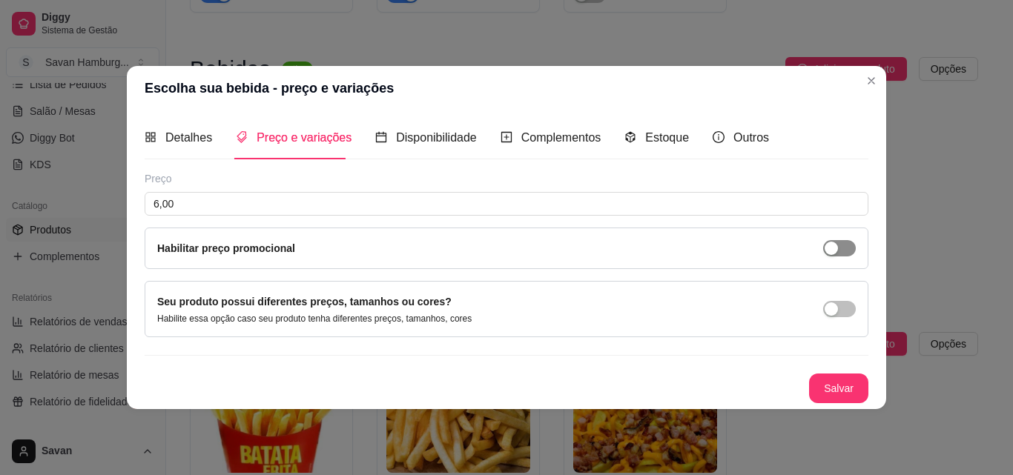
click at [840, 248] on button "button" at bounding box center [839, 248] width 33 height 16
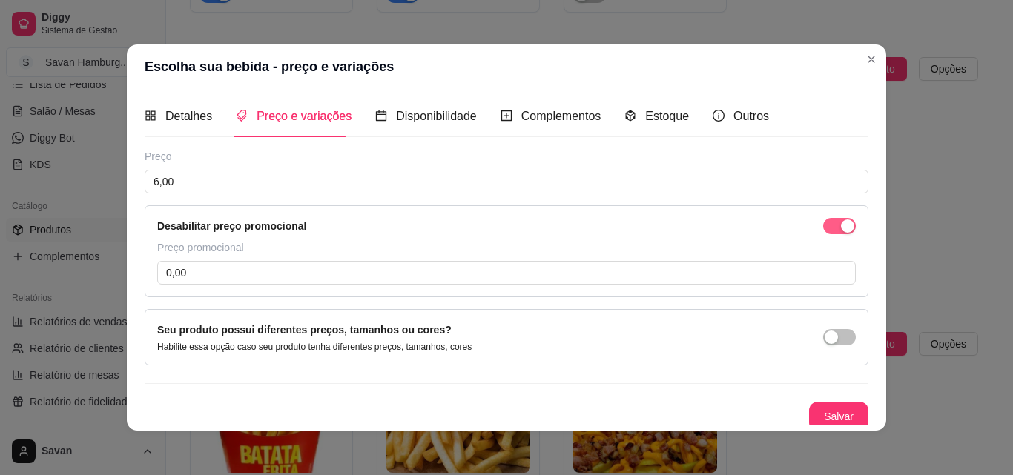
click at [841, 225] on div "button" at bounding box center [847, 226] width 13 height 13
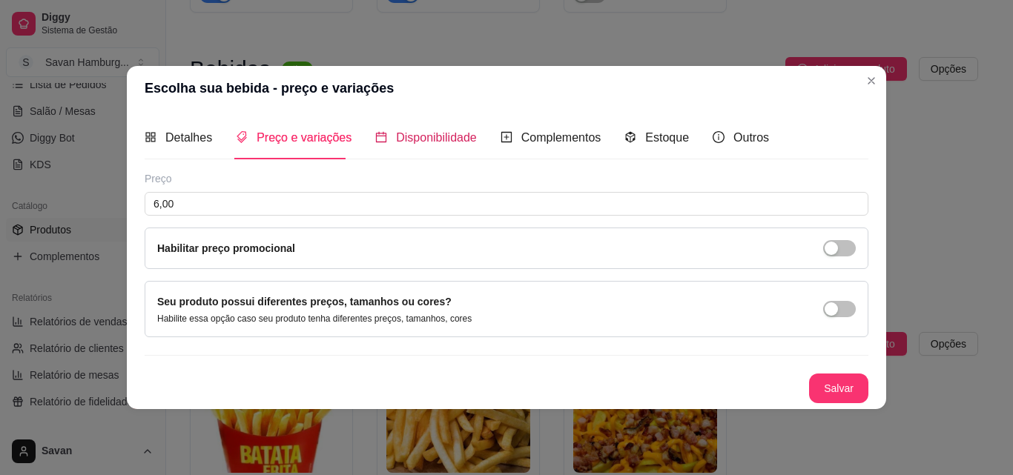
click at [420, 132] on span "Disponibilidade" at bounding box center [436, 137] width 81 height 13
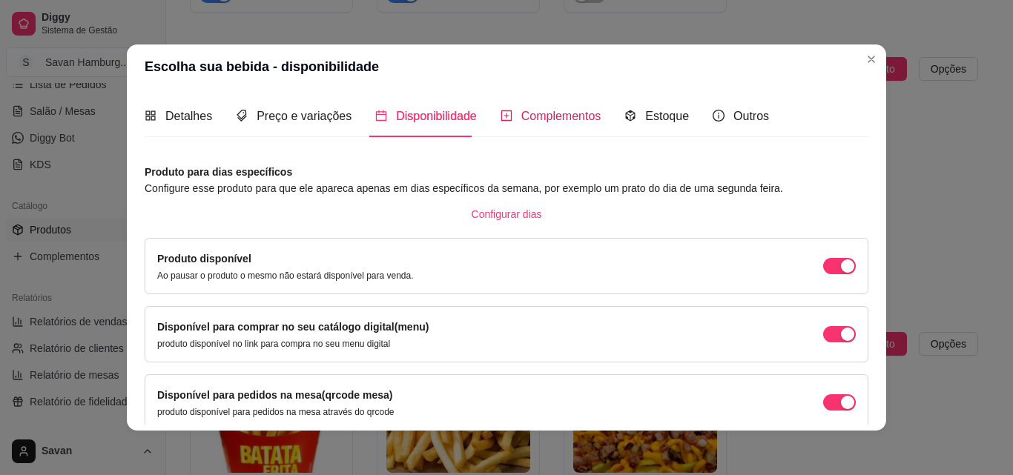
click at [556, 116] on span "Complementos" at bounding box center [561, 116] width 80 height 13
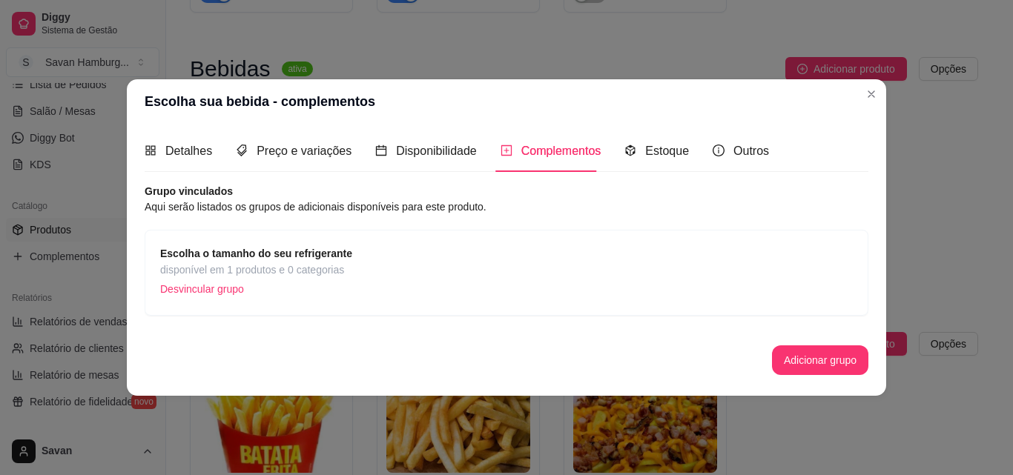
click at [225, 277] on span "disponível em 1 produtos e 0 categorias" at bounding box center [256, 270] width 192 height 16
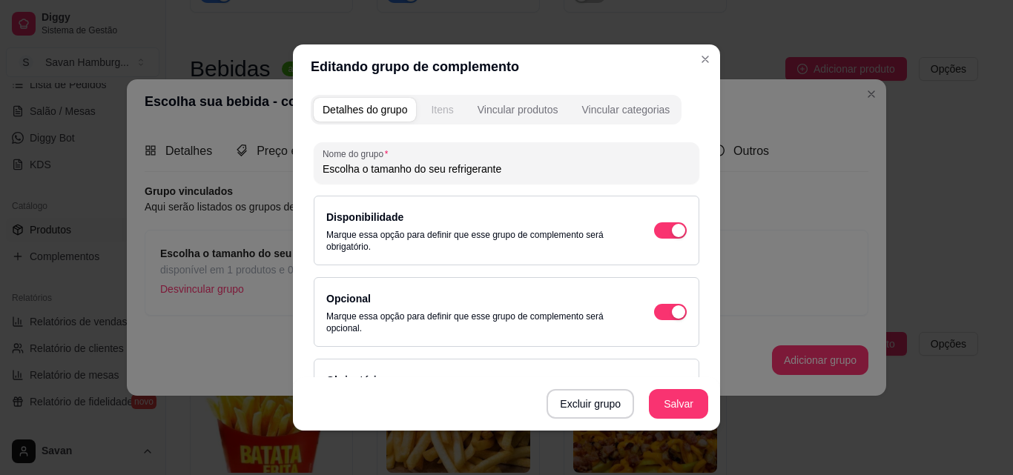
click at [436, 109] on div "Itens" at bounding box center [442, 109] width 22 height 15
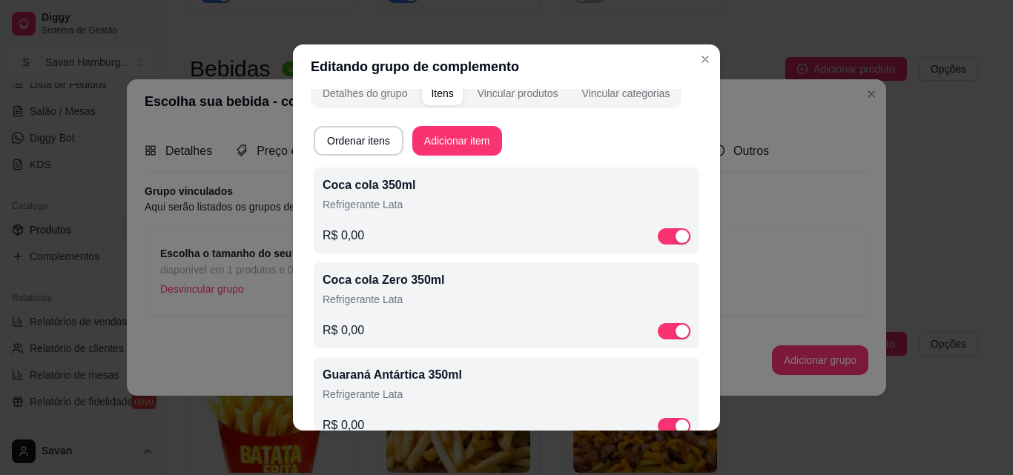
scroll to position [11, 0]
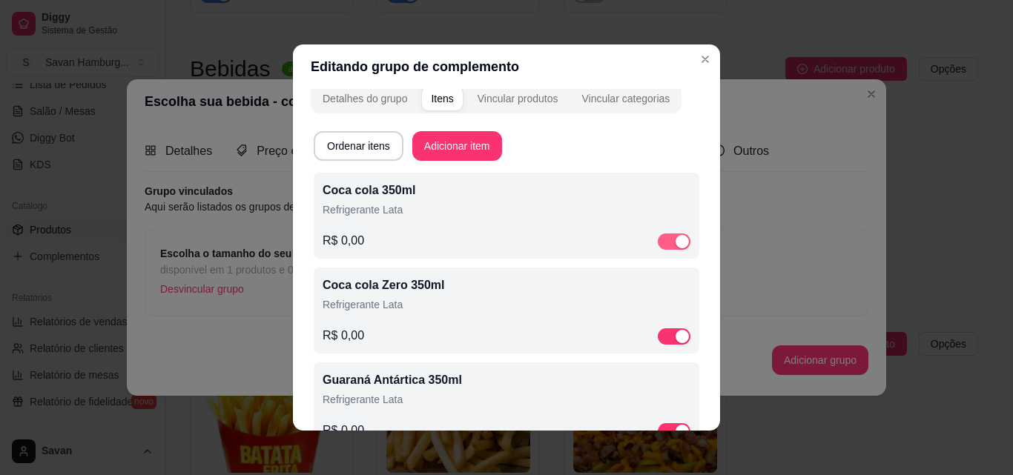
click at [658, 245] on button "button" at bounding box center [674, 242] width 33 height 16
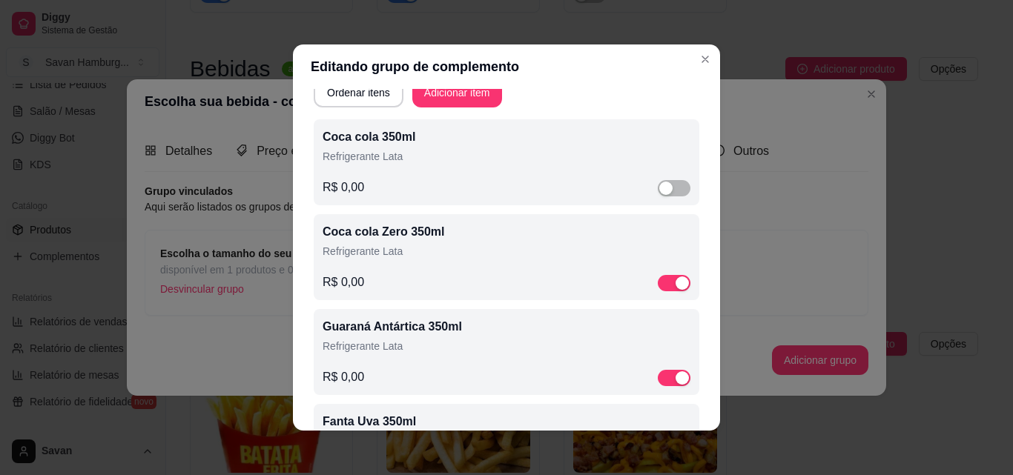
scroll to position [0, 0]
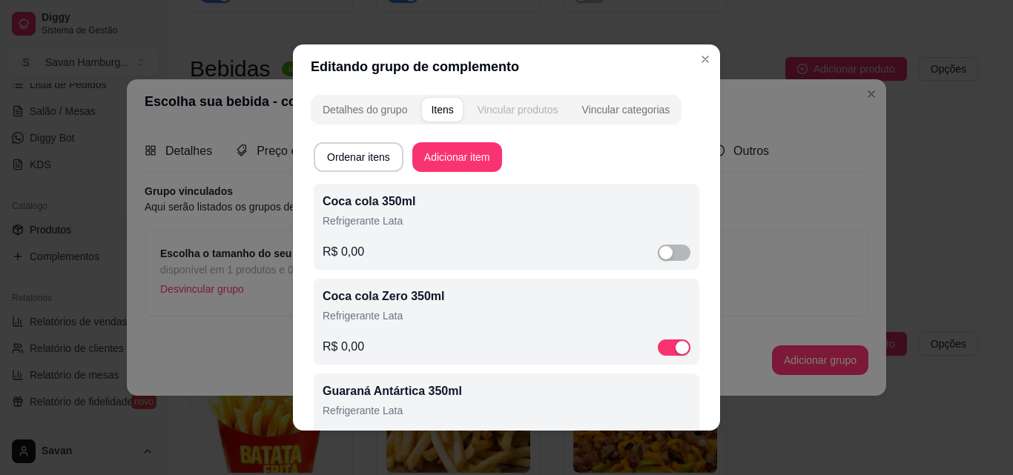
click at [526, 106] on div "Vincular produtos" at bounding box center [518, 109] width 81 height 15
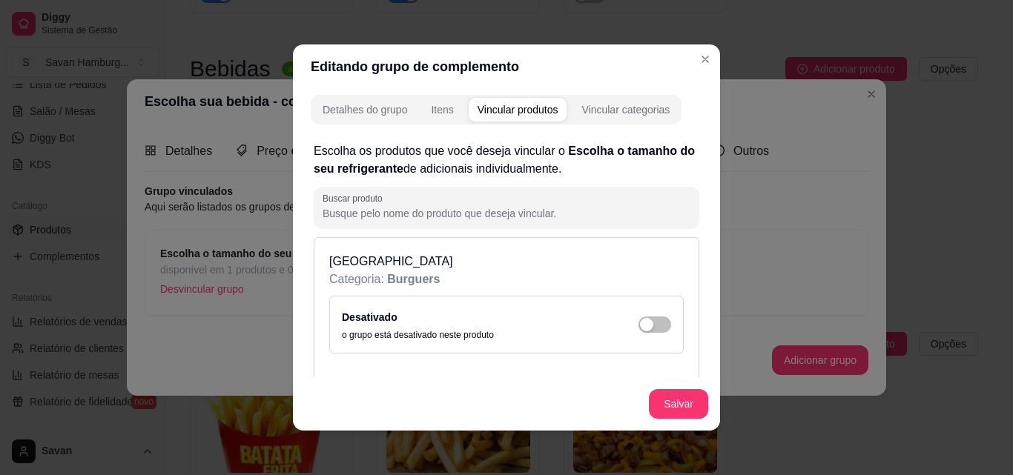
click at [616, 97] on div "Detalhes do grupo Itens Vincular produtos Vincular categorias" at bounding box center [496, 110] width 371 height 30
click at [432, 116] on div "Itens" at bounding box center [442, 109] width 22 height 15
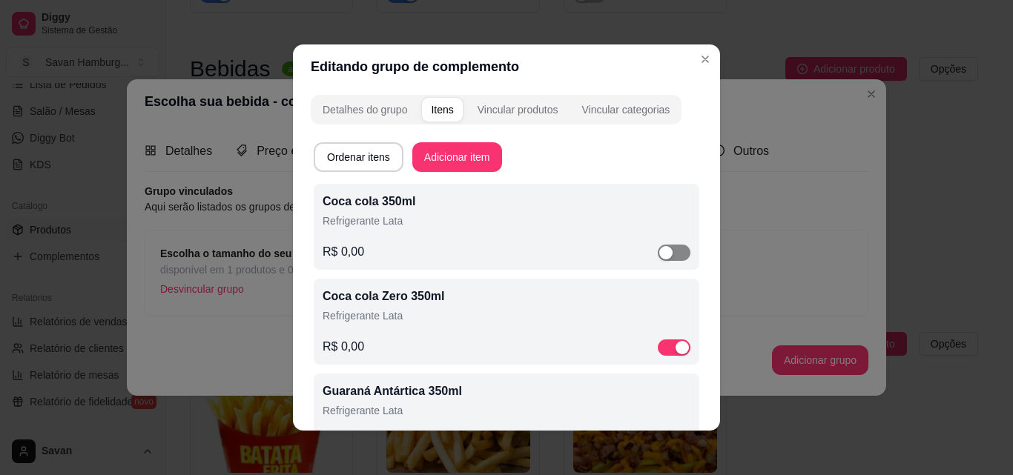
click at [662, 254] on span "button" at bounding box center [674, 253] width 33 height 16
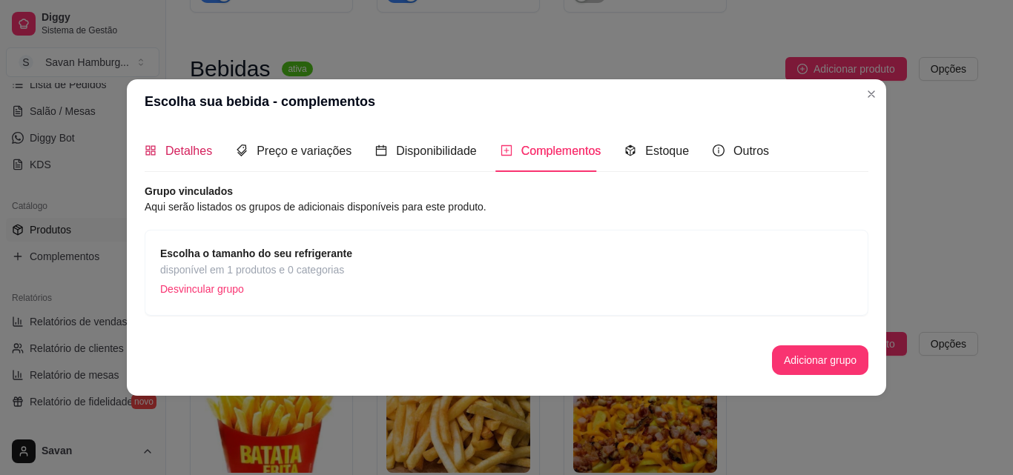
click at [195, 145] on span "Detalhes" at bounding box center [188, 151] width 47 height 13
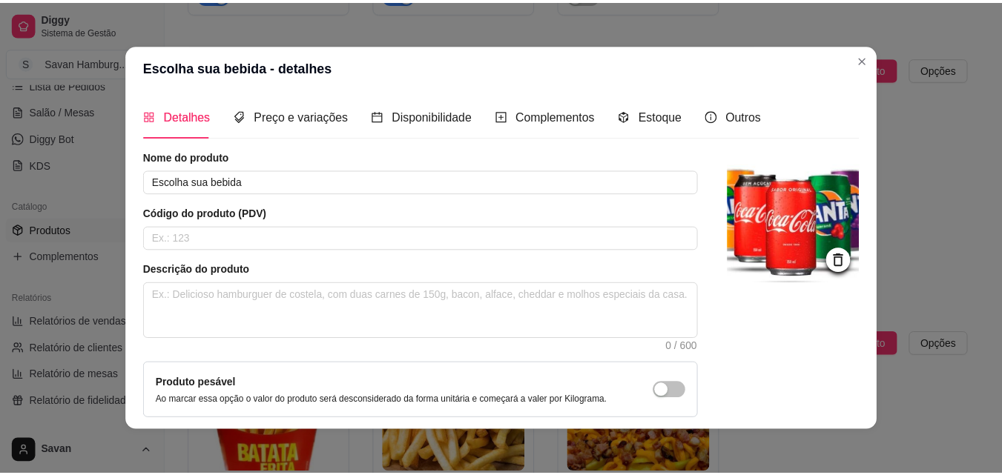
scroll to position [128, 0]
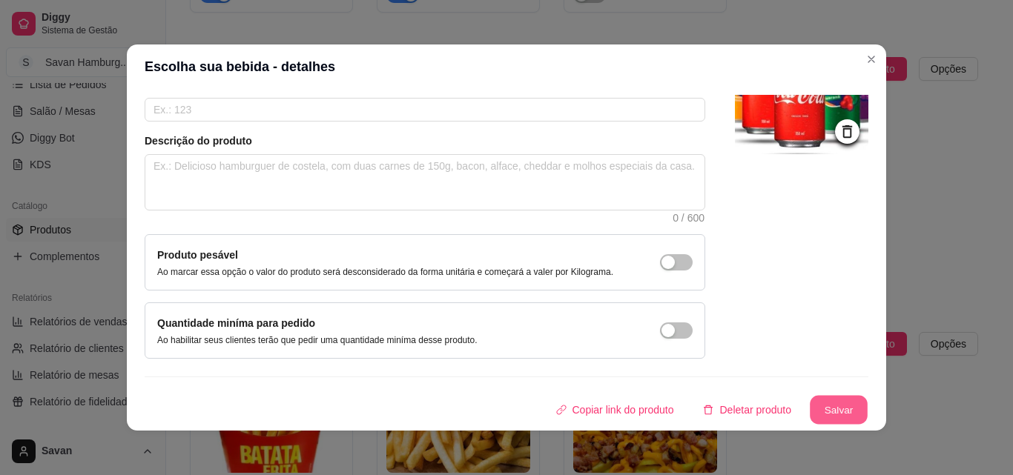
click at [829, 411] on button "Salvar" at bounding box center [839, 410] width 58 height 29
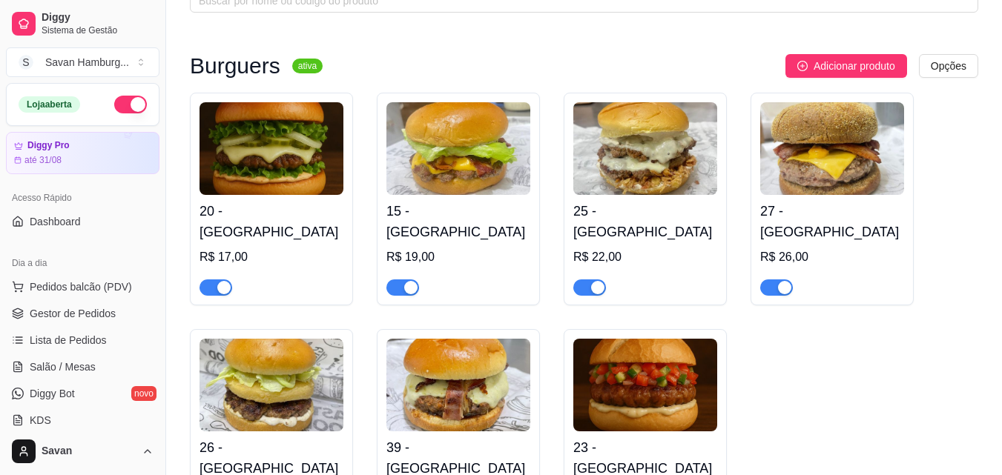
scroll to position [0, 0]
